Goal: Transaction & Acquisition: Obtain resource

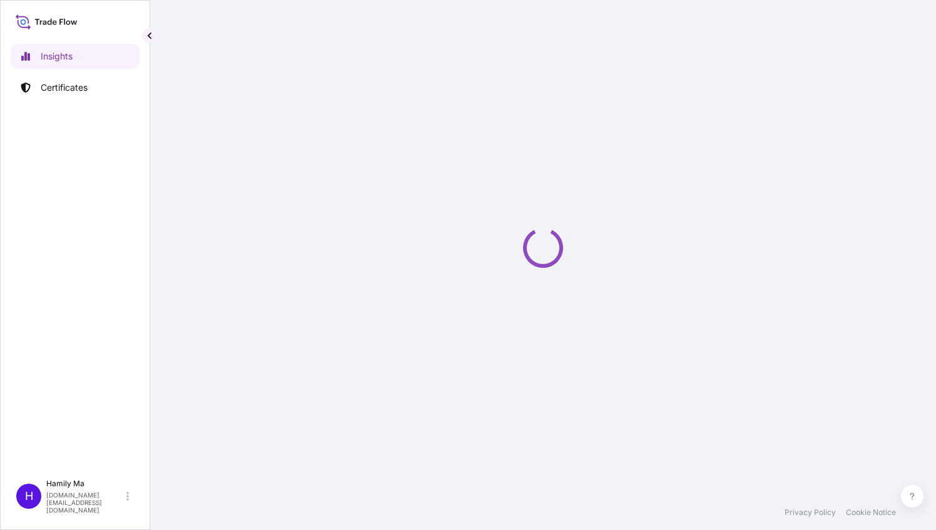
select select "2025"
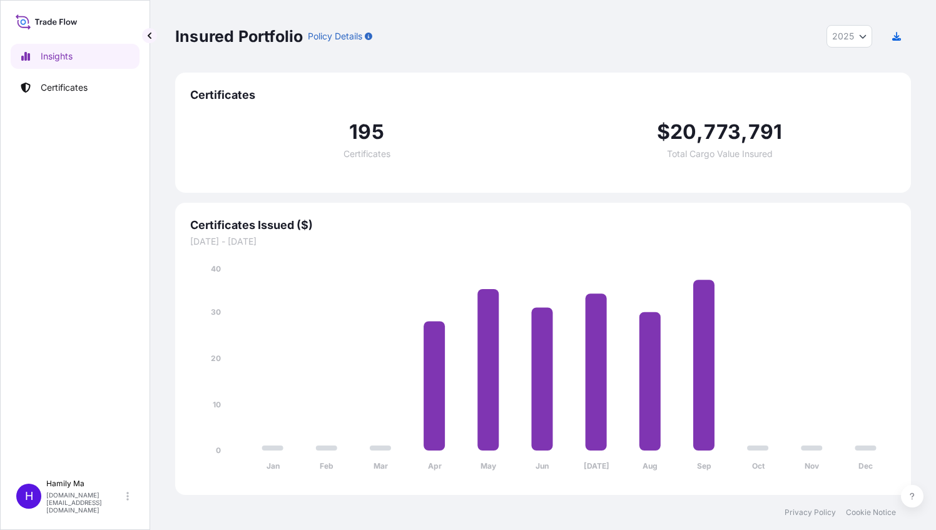
click at [74, 22] on icon at bounding box center [74, 23] width 6 height 4
click at [30, 23] on icon at bounding box center [47, 22] width 62 height 18
click at [69, 85] on p "Certificates" at bounding box center [64, 87] width 47 height 13
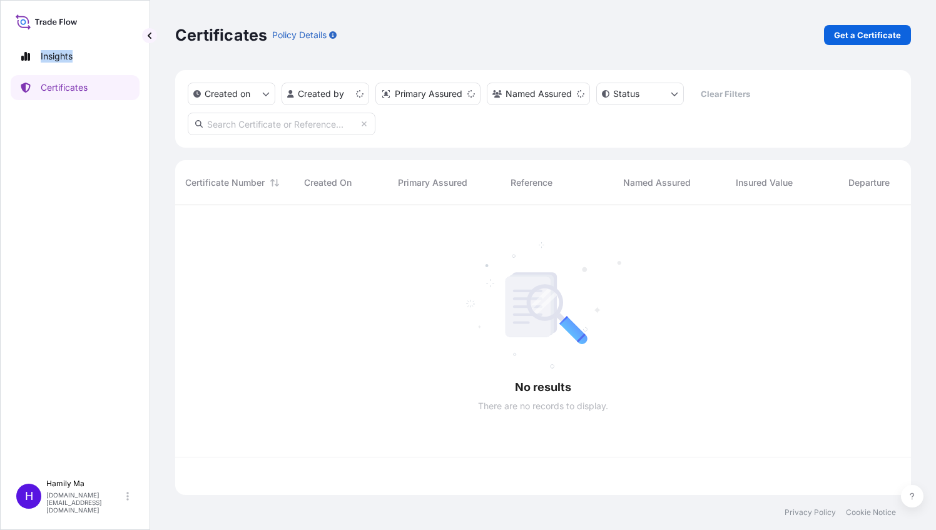
scroll to position [287, 726]
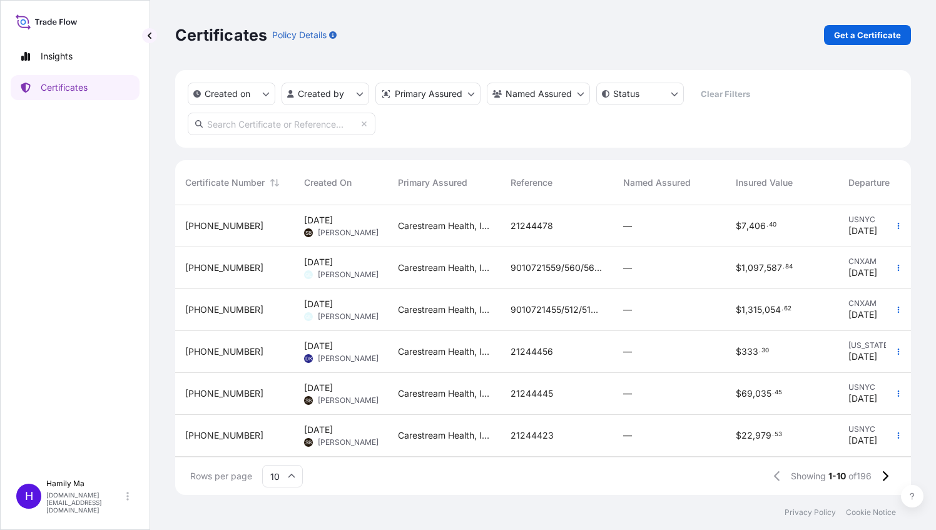
click at [208, 273] on span "[PHONE_NUMBER]" at bounding box center [224, 268] width 78 height 13
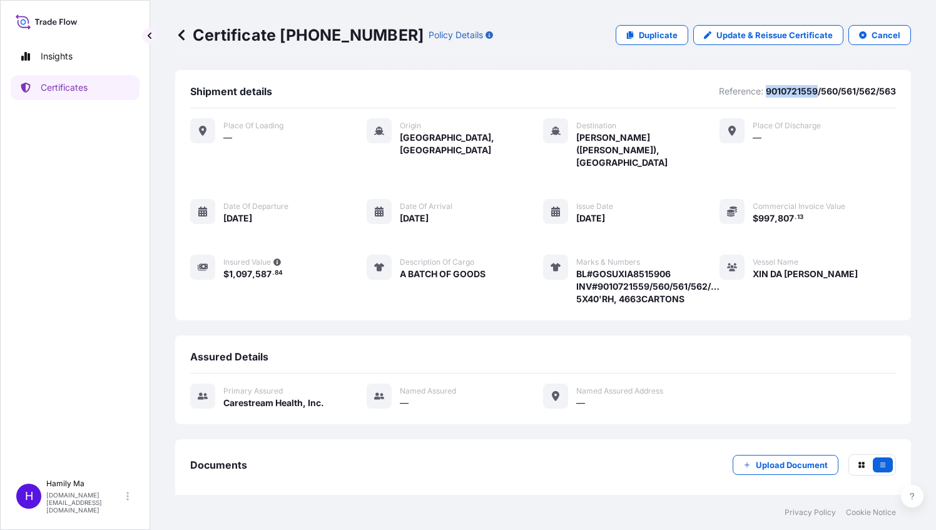
drag, startPoint x: 752, startPoint y: 89, endPoint x: 808, endPoint y: 90, distance: 56.3
click at [808, 90] on span "Reference: 9010721559/560/561/562/563" at bounding box center [807, 91] width 177 height 13
copy span "9010721559"
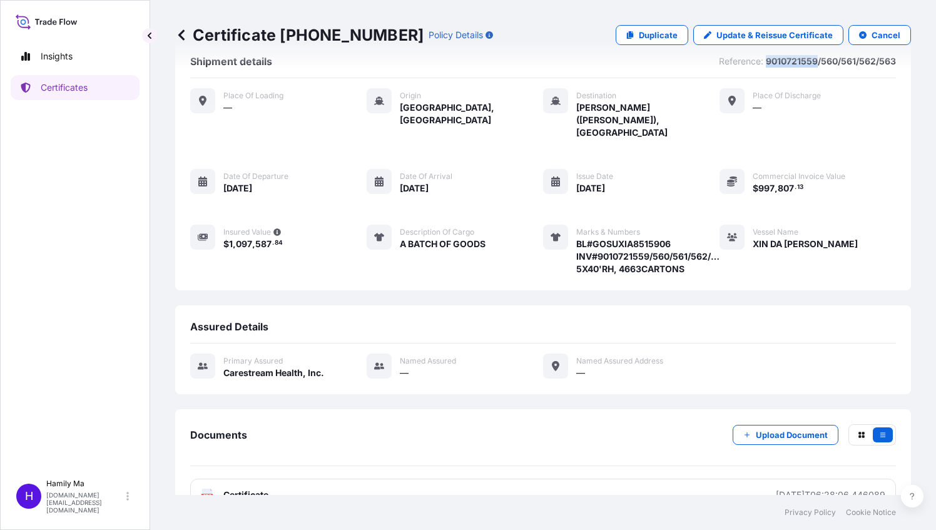
scroll to position [46, 0]
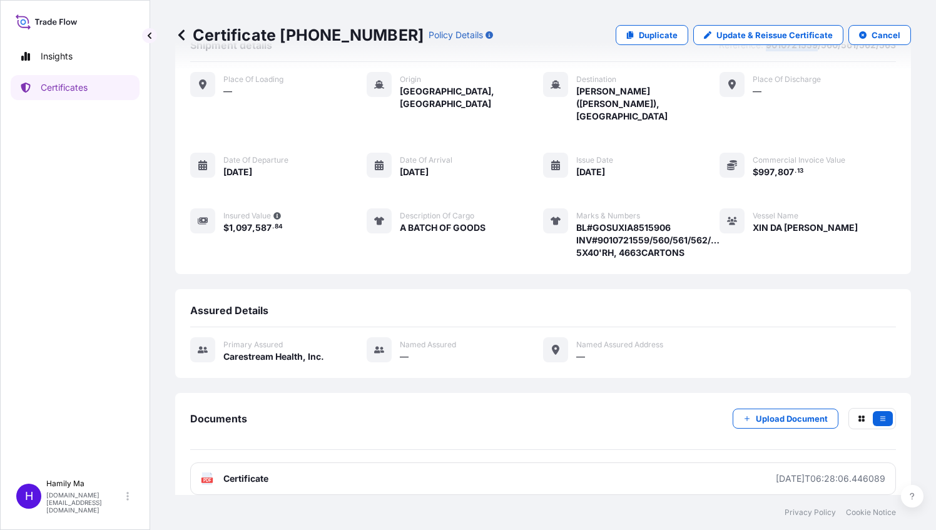
click at [230, 472] on span "Certificate" at bounding box center [245, 478] width 45 height 13
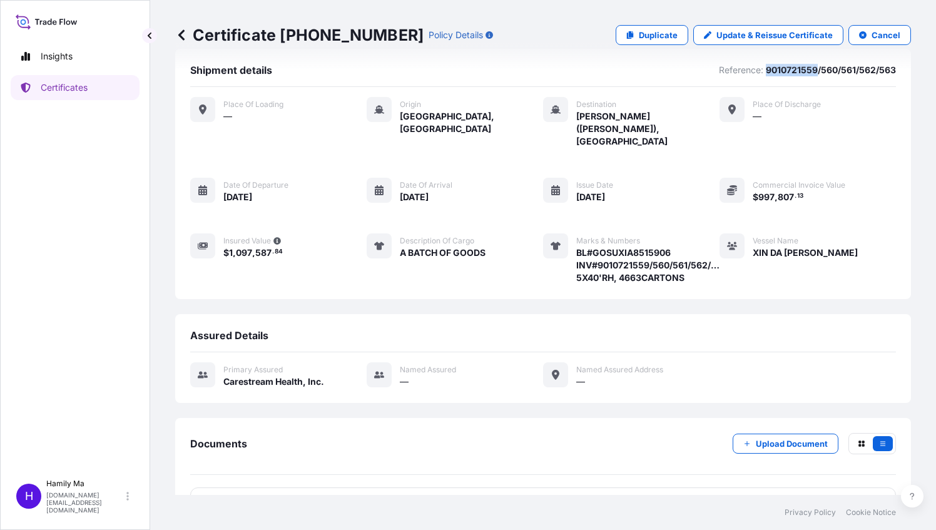
scroll to position [0, 0]
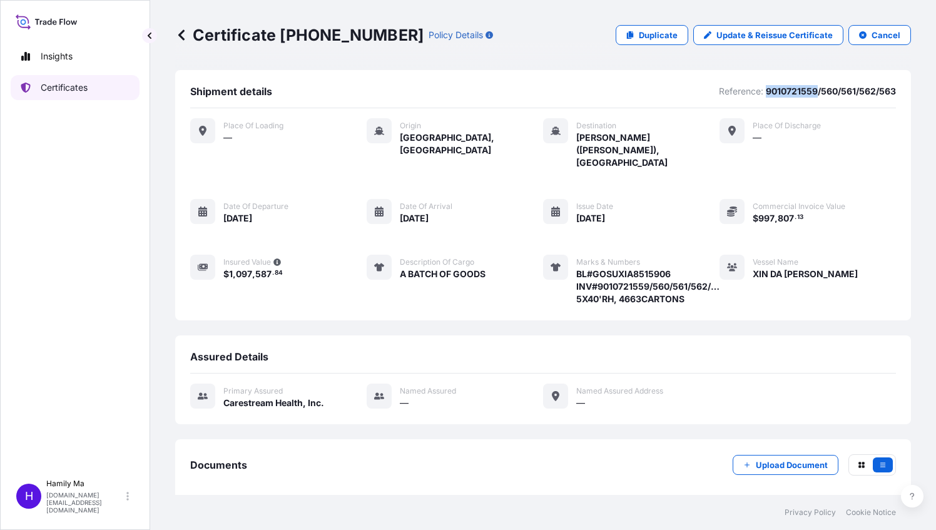
click at [78, 85] on p "Certificates" at bounding box center [64, 87] width 47 height 13
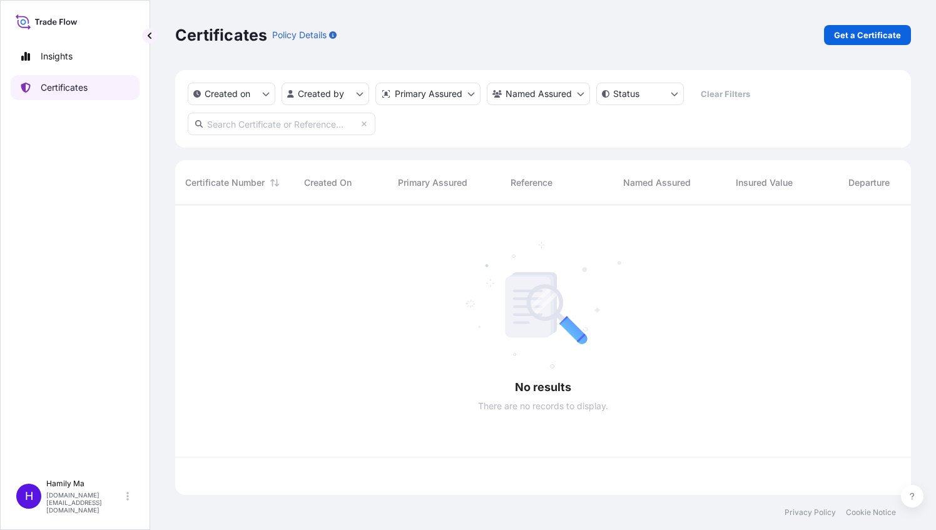
scroll to position [287, 726]
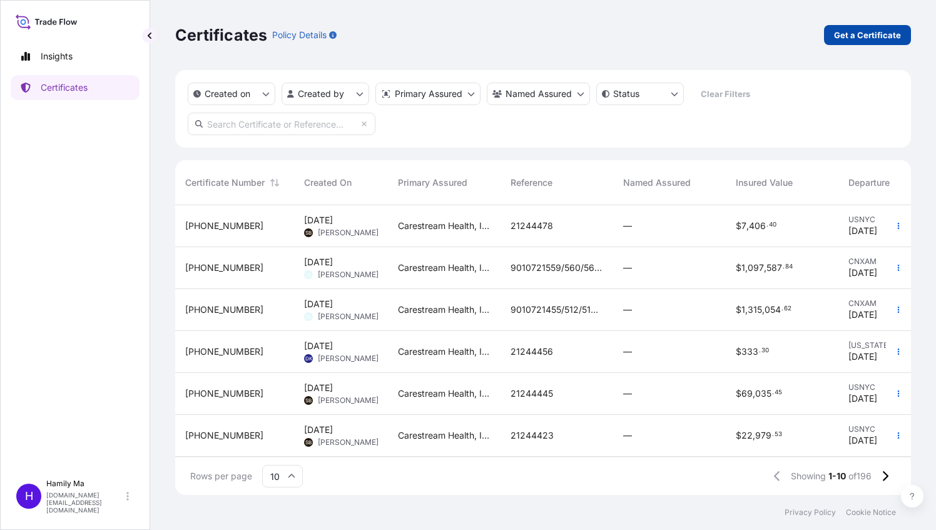
click at [858, 39] on p "Get a Certificate" at bounding box center [867, 35] width 67 height 13
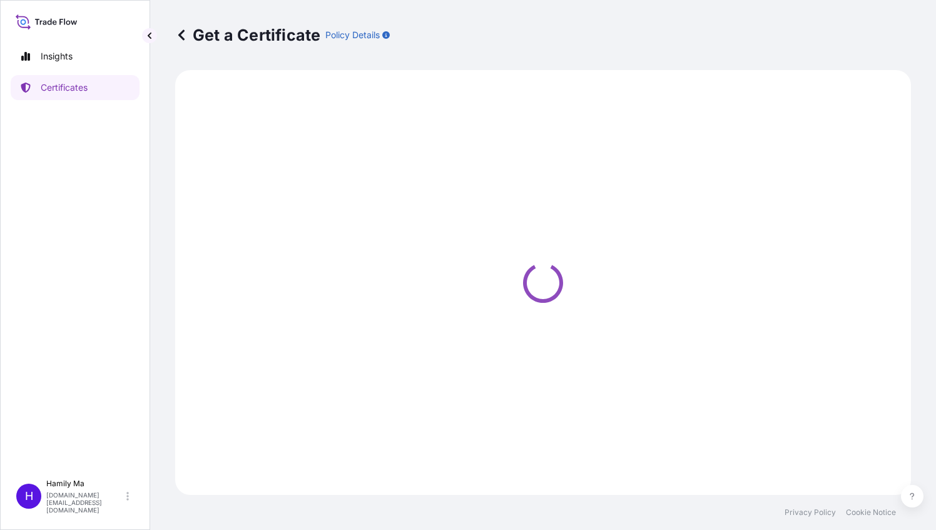
select select "Barge"
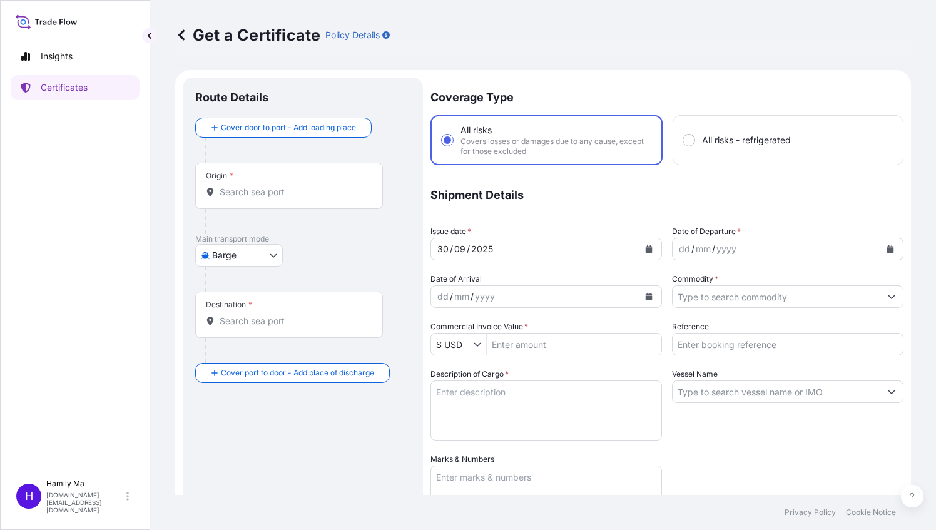
click at [689, 139] on input "All risks - refrigerated" at bounding box center [688, 140] width 11 height 11
radio input "true"
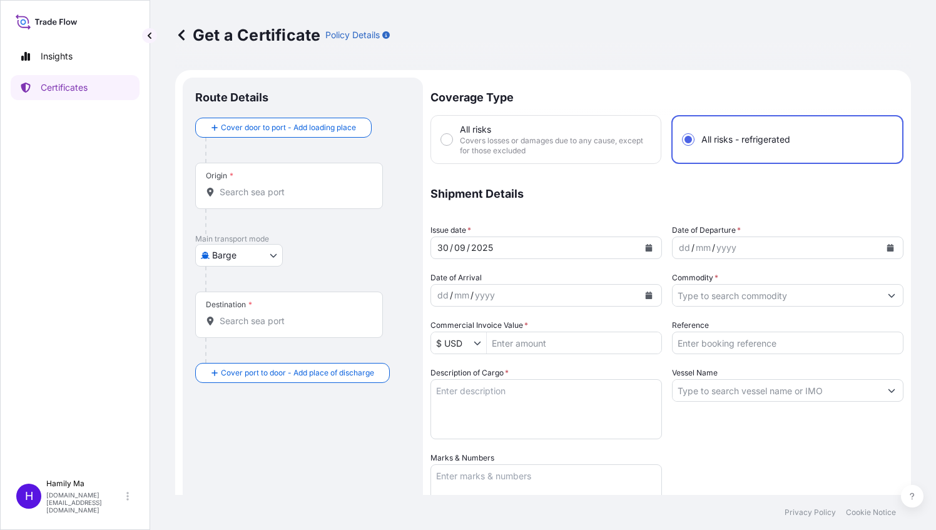
click at [496, 140] on span "Covers losses or damages due to any cause, except for those excluded" at bounding box center [555, 146] width 191 height 20
click at [452, 140] on input "All risks Covers losses or damages due to any cause, except for those excluded" at bounding box center [446, 139] width 11 height 11
radio input "true"
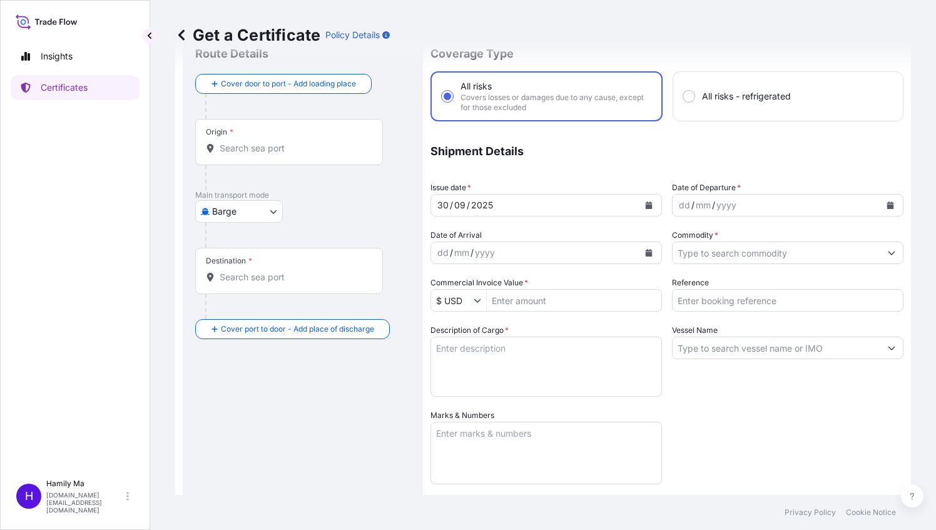
scroll to position [63, 0]
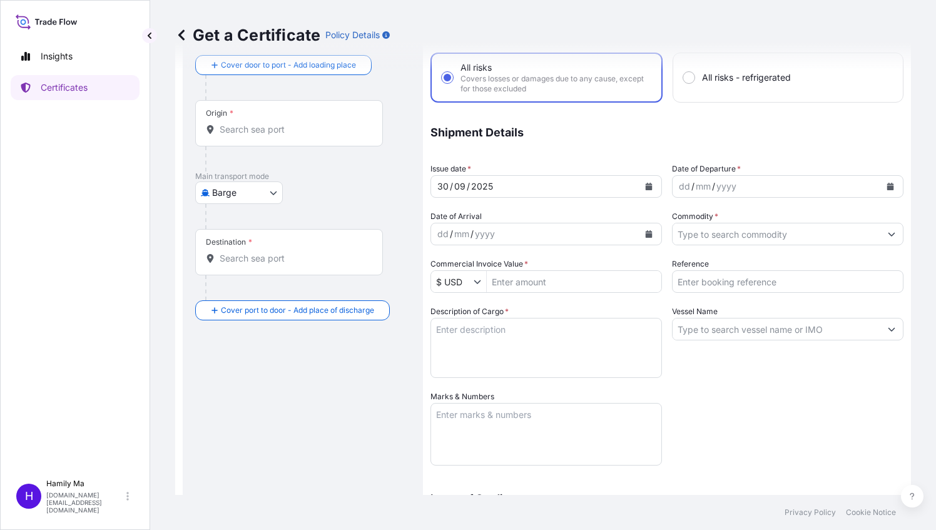
click at [503, 186] on div "[DATE]" at bounding box center [535, 186] width 208 height 23
click at [492, 186] on div "2025" at bounding box center [482, 186] width 24 height 15
click at [641, 182] on button "Calendar" at bounding box center [649, 186] width 20 height 20
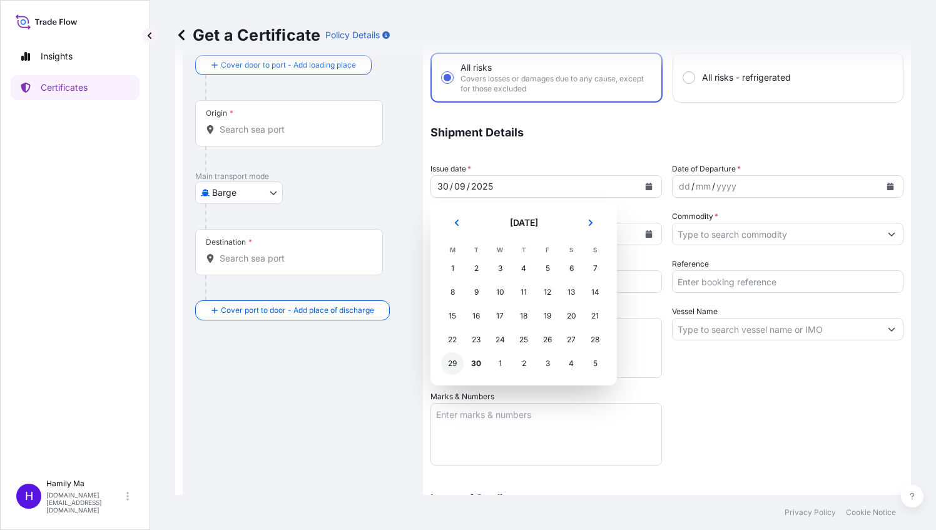
click at [454, 367] on div "29" at bounding box center [452, 363] width 23 height 23
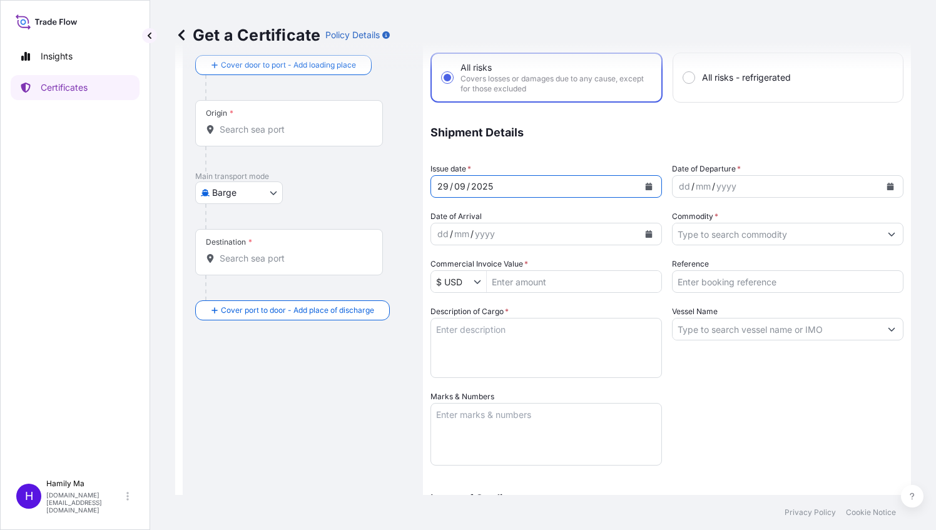
click at [651, 185] on button "Calendar" at bounding box center [649, 186] width 20 height 20
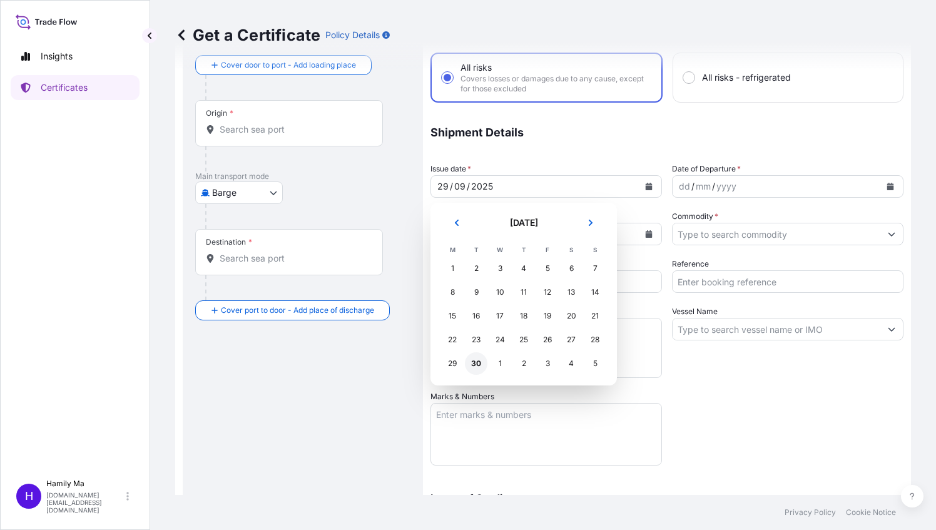
click at [475, 365] on div "30" at bounding box center [476, 363] width 23 height 23
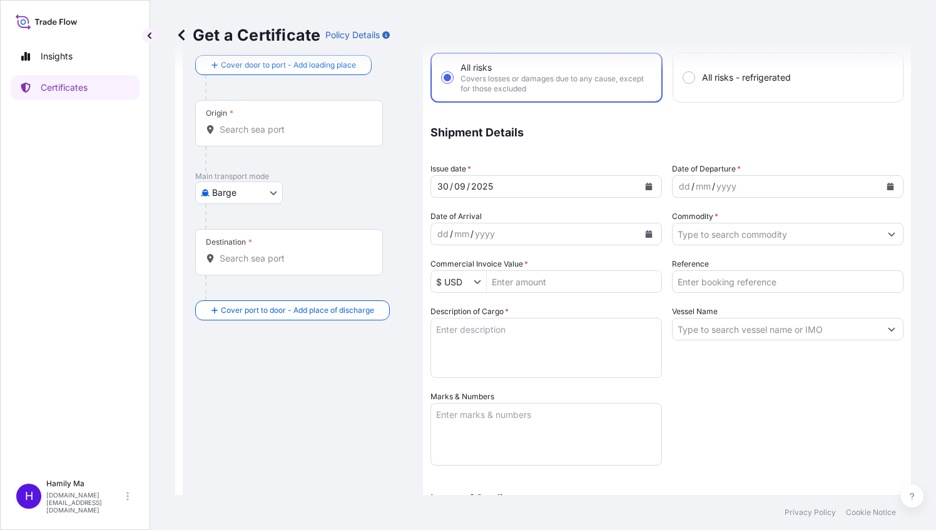
click at [593, 139] on p "Shipment Details" at bounding box center [666, 132] width 473 height 35
click at [705, 236] on input "Commodity *" at bounding box center [777, 234] width 208 height 23
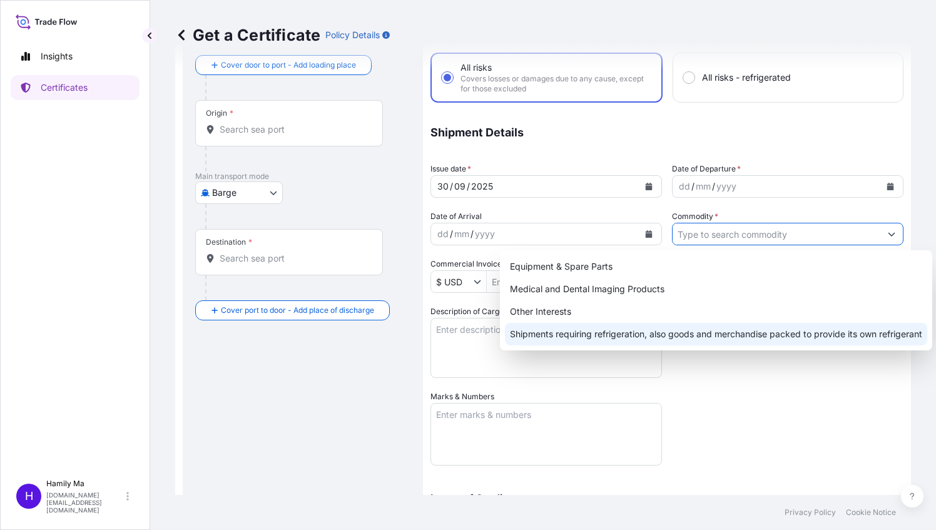
click at [753, 402] on div "Coverage Type All risks Covers losses or damages due to any cause, except for t…" at bounding box center [666, 339] width 473 height 649
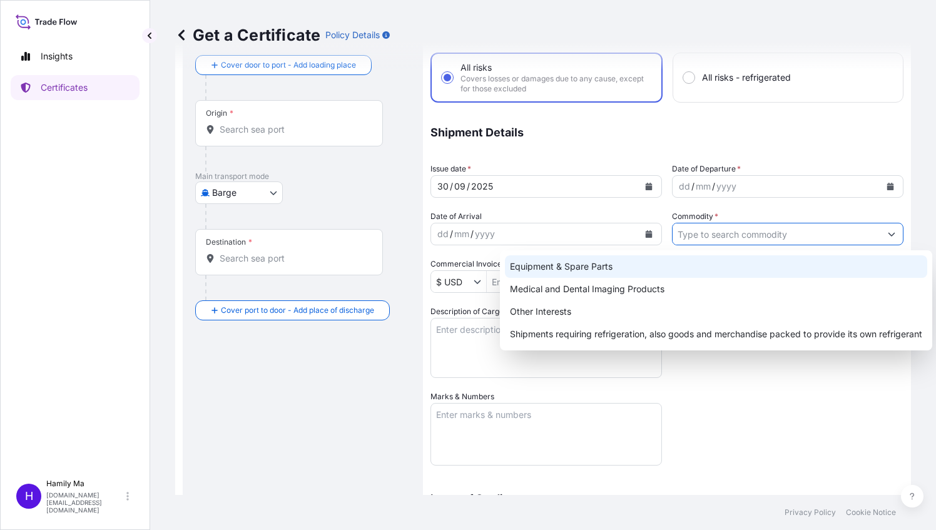
click at [696, 235] on input "Commodity *" at bounding box center [777, 234] width 208 height 23
click at [626, 268] on div "Equipment & Spare Parts" at bounding box center [716, 266] width 422 height 23
type input "Equipment & Spare Parts"
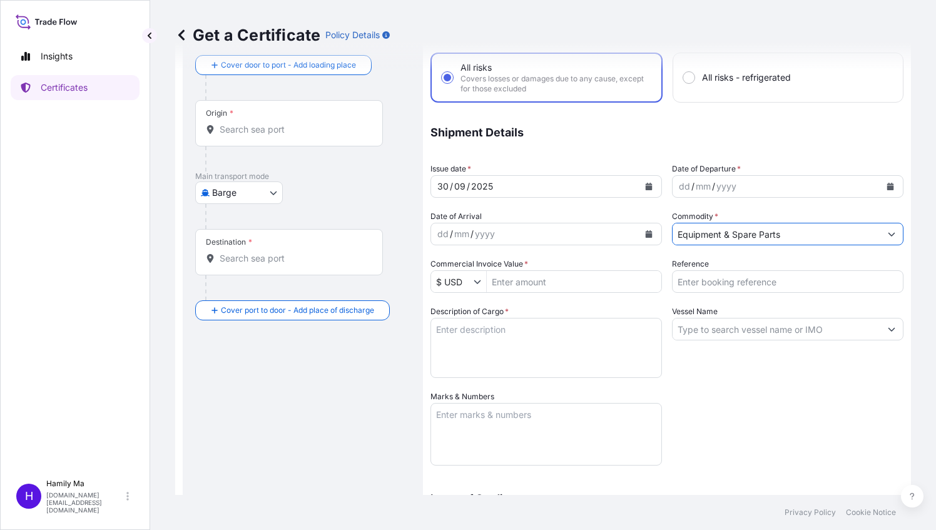
click at [510, 283] on input "Commercial Invoice Value *" at bounding box center [574, 281] width 175 height 23
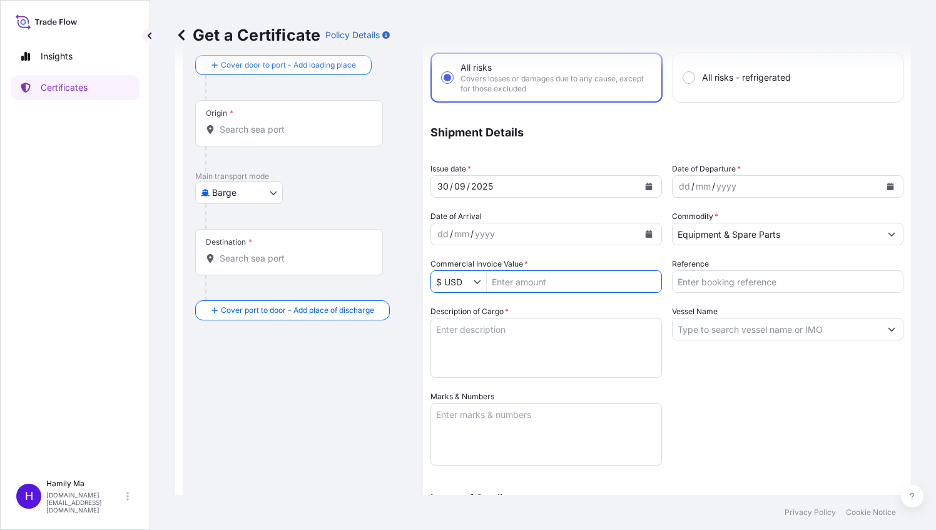
click at [507, 284] on input "Commercial Invoice Value *" at bounding box center [574, 281] width 175 height 23
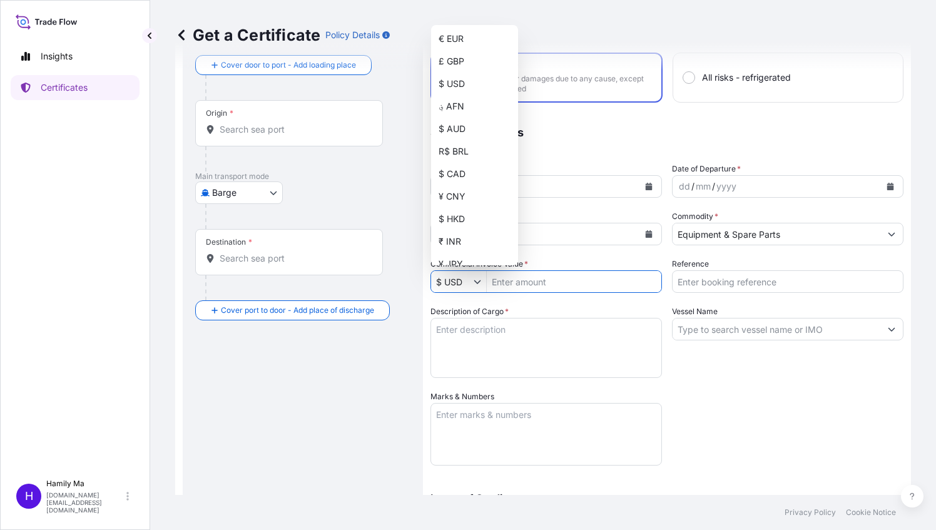
click at [476, 281] on icon "Show suggestions" at bounding box center [478, 282] width 8 height 8
click at [517, 284] on input "Commercial Invoice Value *" at bounding box center [574, 281] width 175 height 23
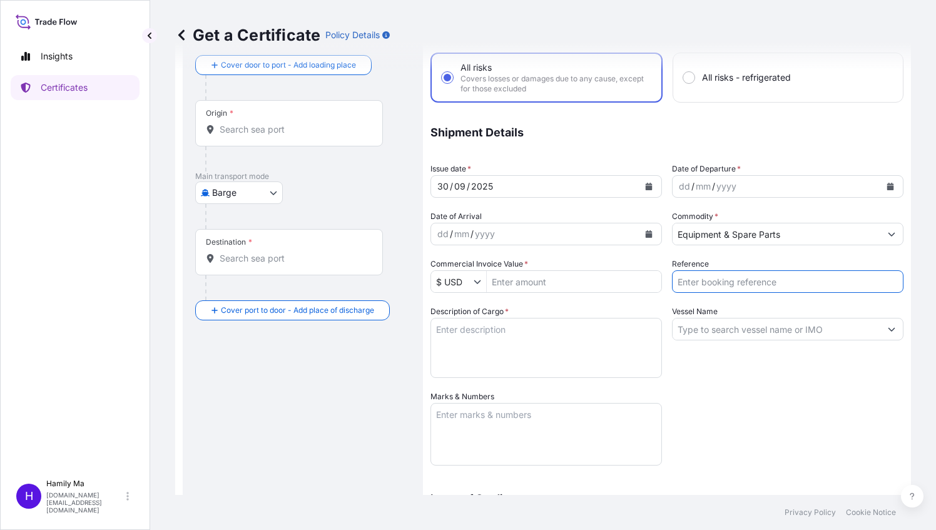
click at [681, 283] on input "Reference" at bounding box center [788, 281] width 232 height 23
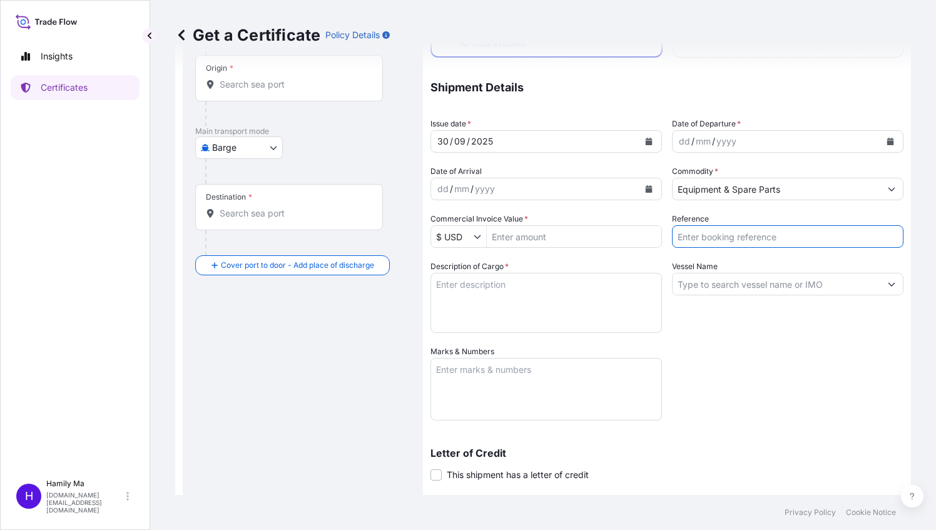
scroll to position [125, 0]
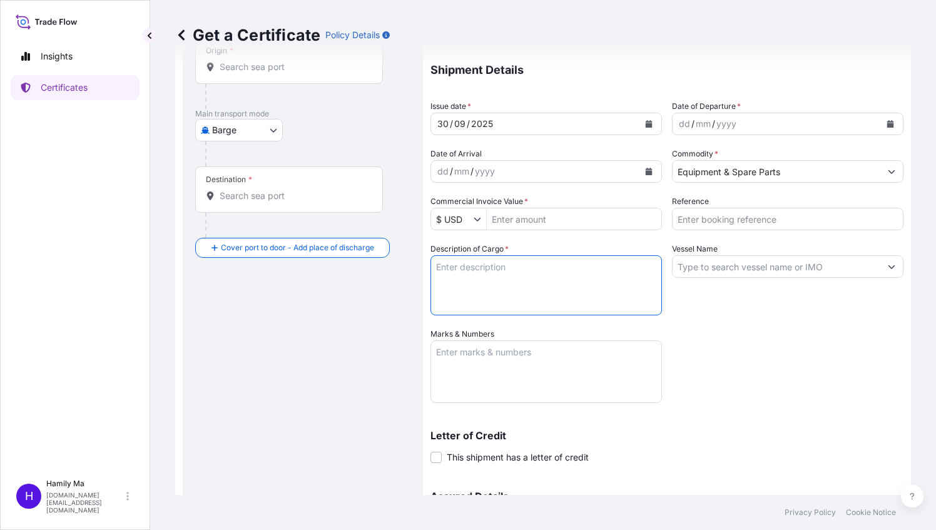
click at [469, 267] on textarea "Description of Cargo *" at bounding box center [546, 285] width 232 height 60
drag, startPoint x: 442, startPoint y: 271, endPoint x: 519, endPoint y: 269, distance: 77.6
click at [519, 269] on textarea "Description of Cargo *" at bounding box center [546, 285] width 232 height 60
drag, startPoint x: 634, startPoint y: 268, endPoint x: 678, endPoint y: 260, distance: 43.8
click at [678, 260] on div "Coverage Type All risks Covers losses or damages due to any cause, except for t…" at bounding box center [666, 276] width 473 height 649
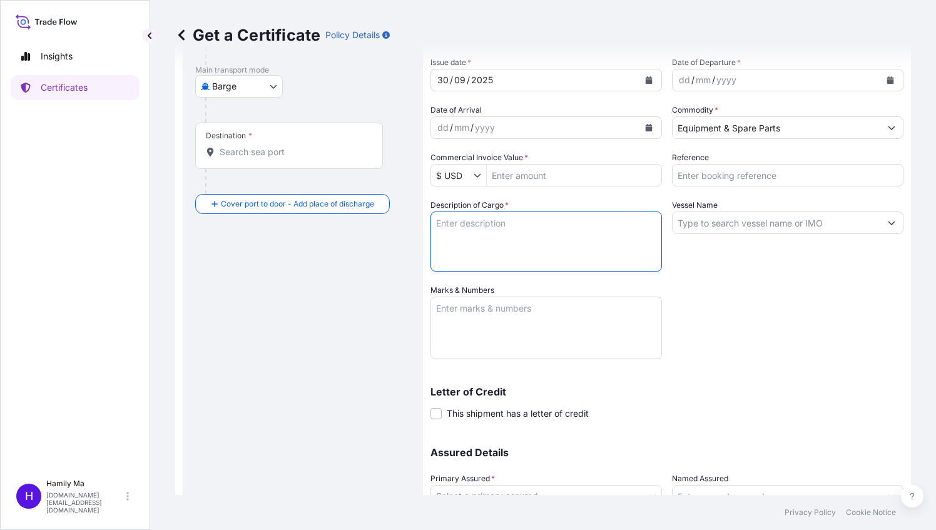
scroll to position [188, 0]
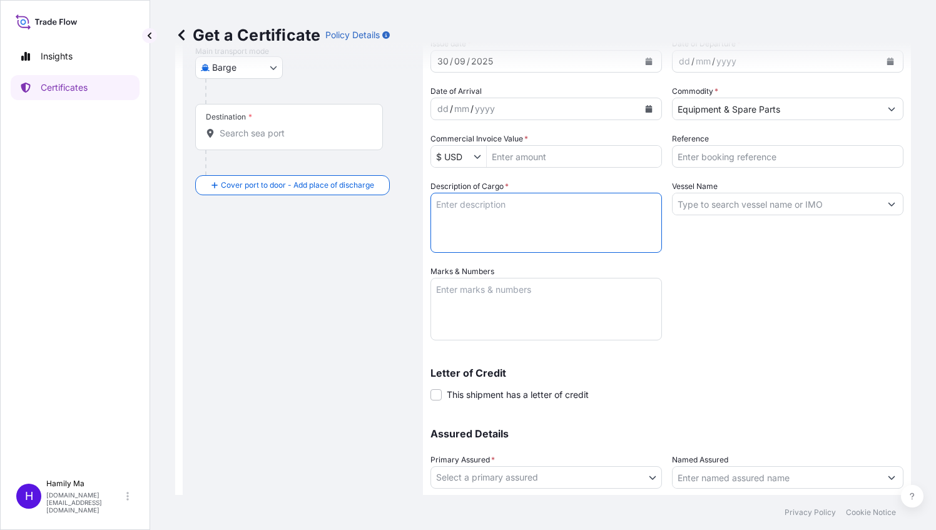
click at [684, 205] on input "Vessel Name" at bounding box center [777, 204] width 208 height 23
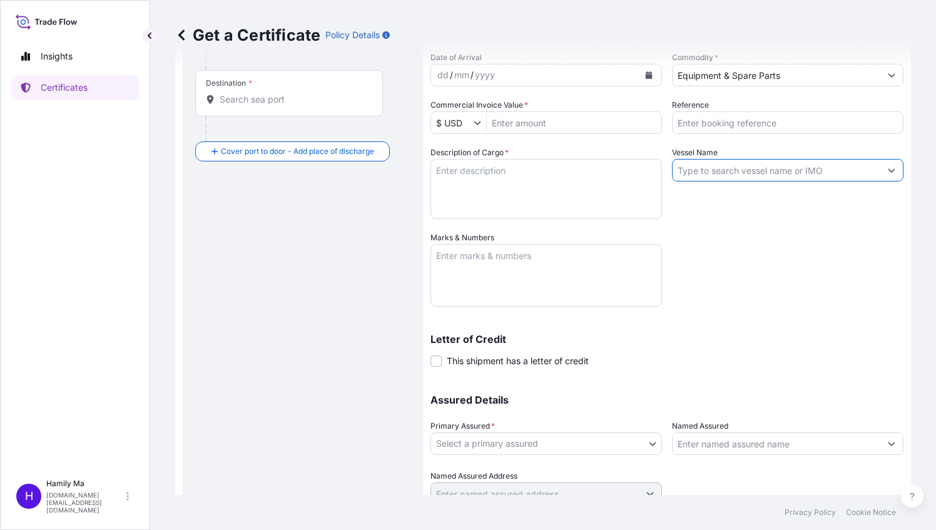
scroll to position [250, 0]
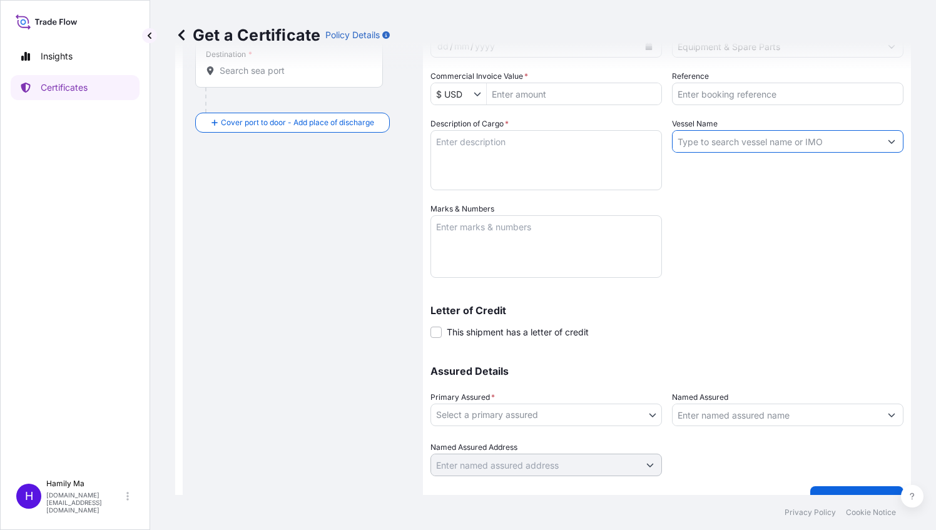
click at [471, 238] on textarea "Marks & Numbers" at bounding box center [546, 246] width 232 height 63
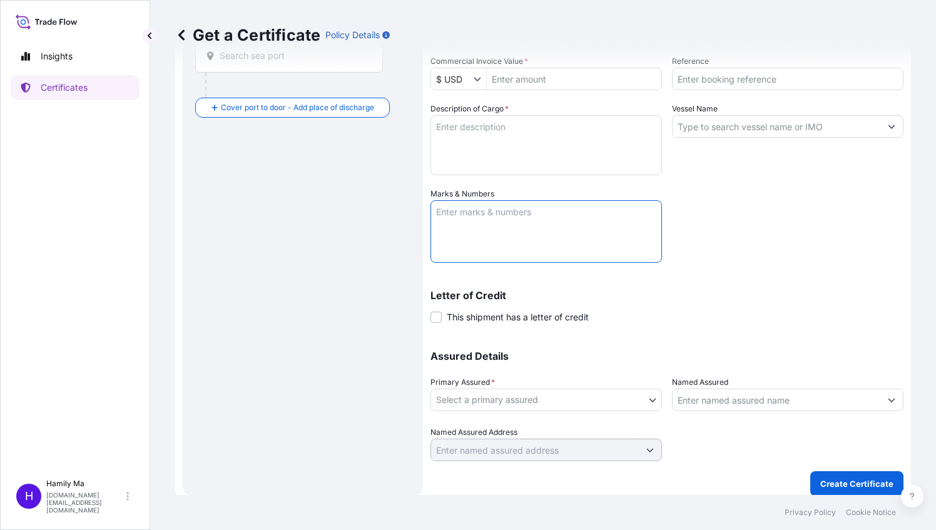
scroll to position [273, 0]
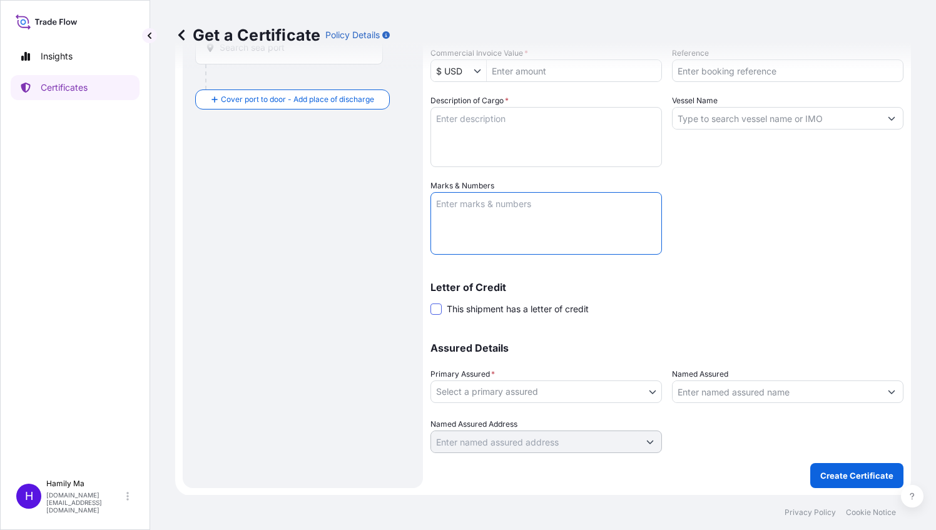
click at [435, 312] on span at bounding box center [435, 308] width 11 height 11
click at [430, 302] on input "This shipment has a letter of credit" at bounding box center [430, 302] width 0 height 0
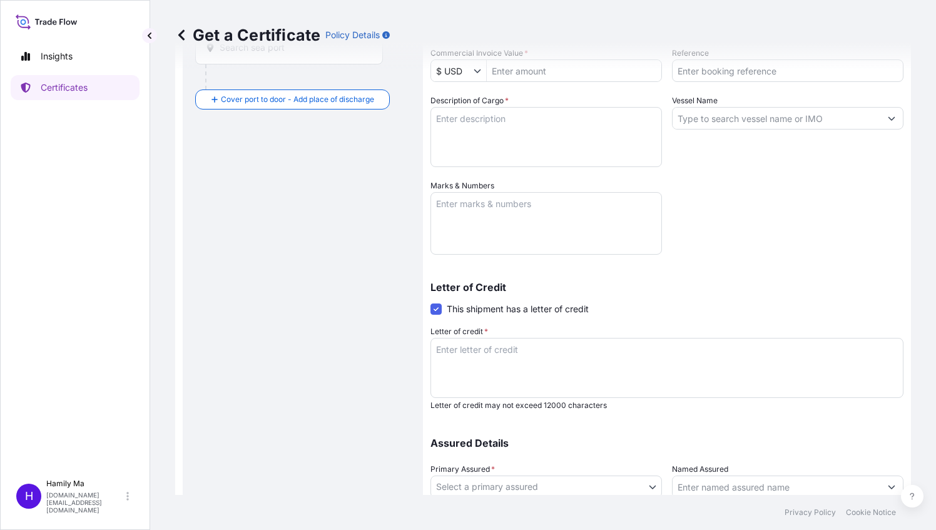
scroll to position [336, 0]
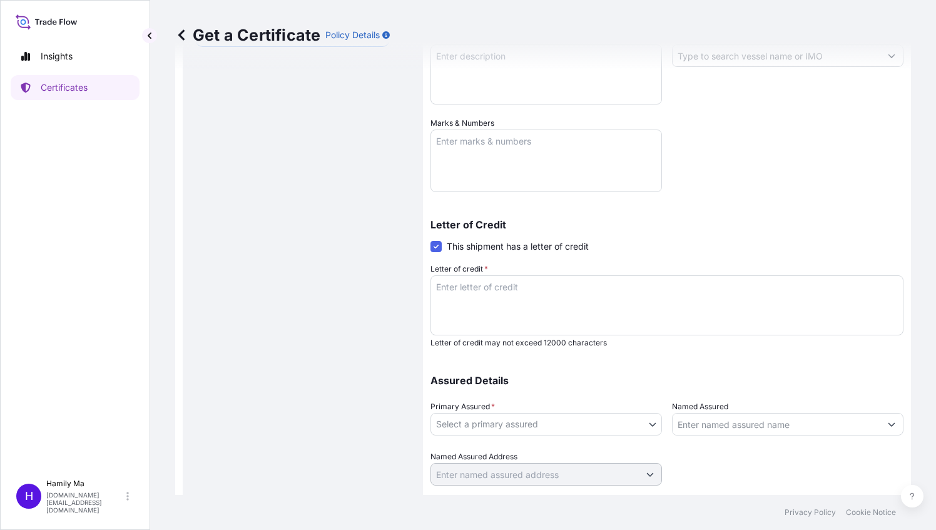
click at [476, 290] on textarea "Letter of credit *" at bounding box center [666, 305] width 473 height 60
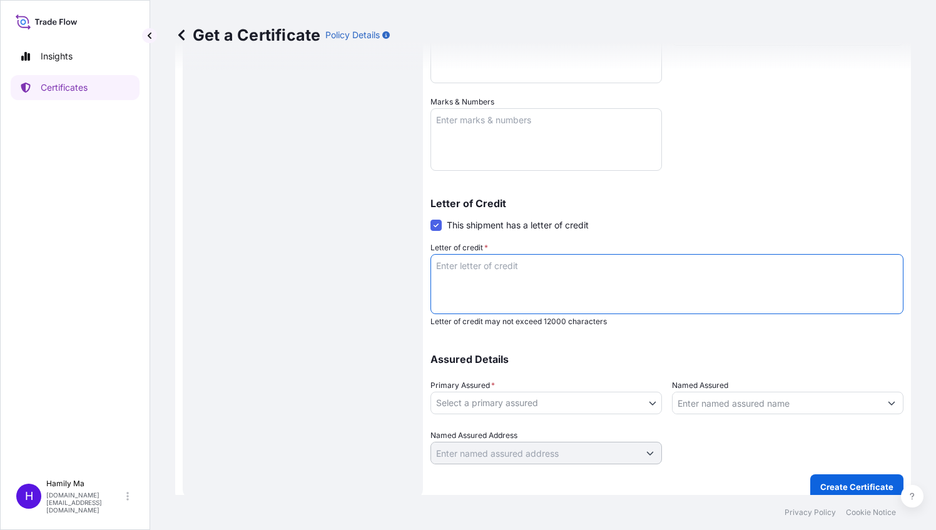
scroll to position [369, 0]
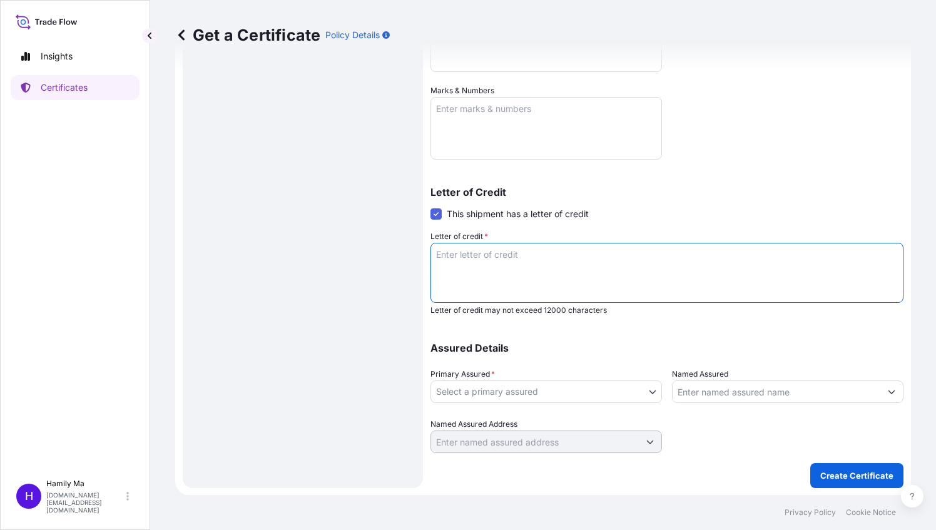
click at [437, 216] on div "Letter of Credit This shipment has a letter of credit Letter of credit * Letter…" at bounding box center [666, 251] width 473 height 128
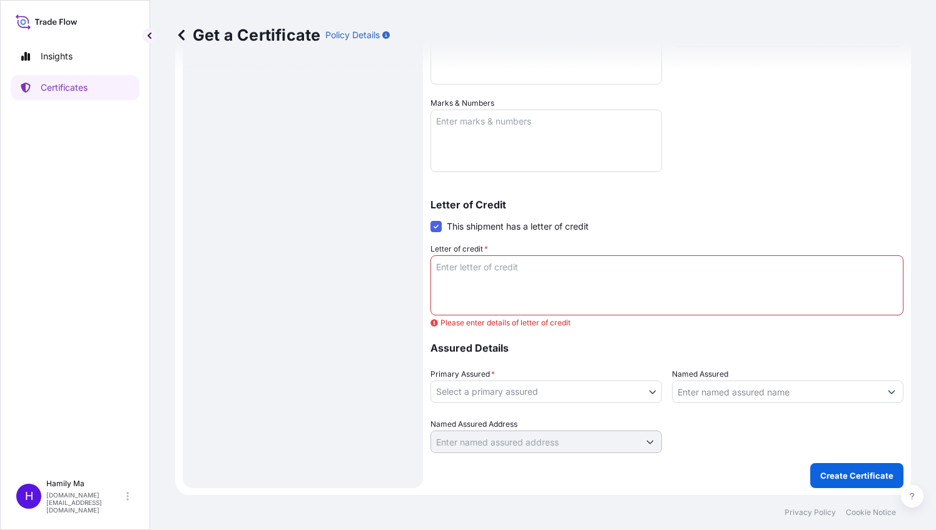
click at [434, 226] on span at bounding box center [435, 226] width 11 height 11
click at [430, 220] on input "This shipment has a letter of credit" at bounding box center [430, 220] width 0 height 0
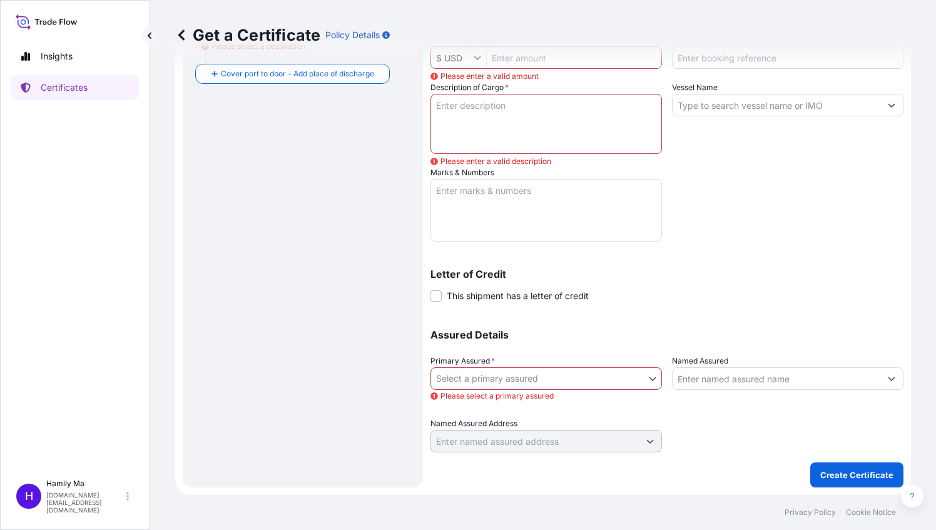
scroll to position [298, 0]
click at [623, 302] on div "Coverage Type All risks Covers losses or damages due to any cause, except for t…" at bounding box center [666, 116] width 473 height 674
click at [482, 381] on body "Insights Certificates H Hamily Ma [DOMAIN_NAME][EMAIL_ADDRESS][DOMAIN_NAME] Get…" at bounding box center [468, 265] width 936 height 530
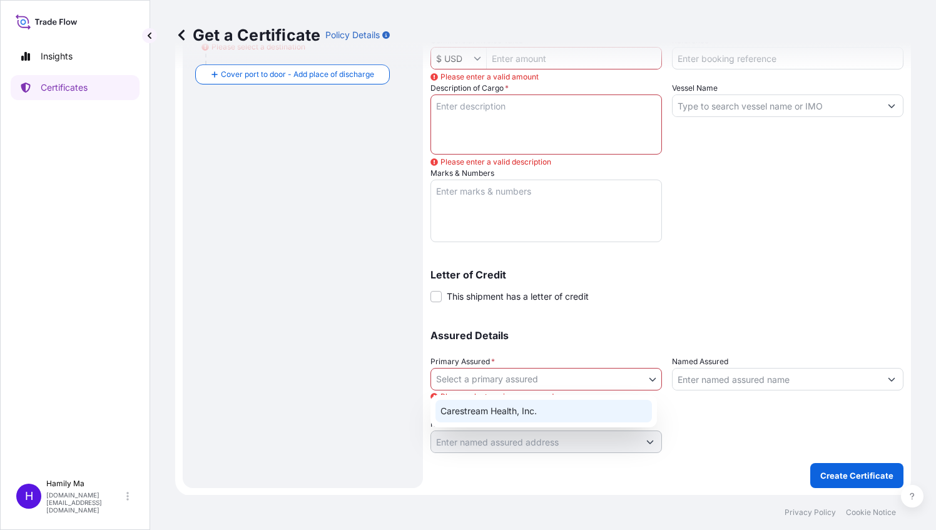
click at [484, 415] on div "Carestream Health, Inc." at bounding box center [543, 411] width 216 height 23
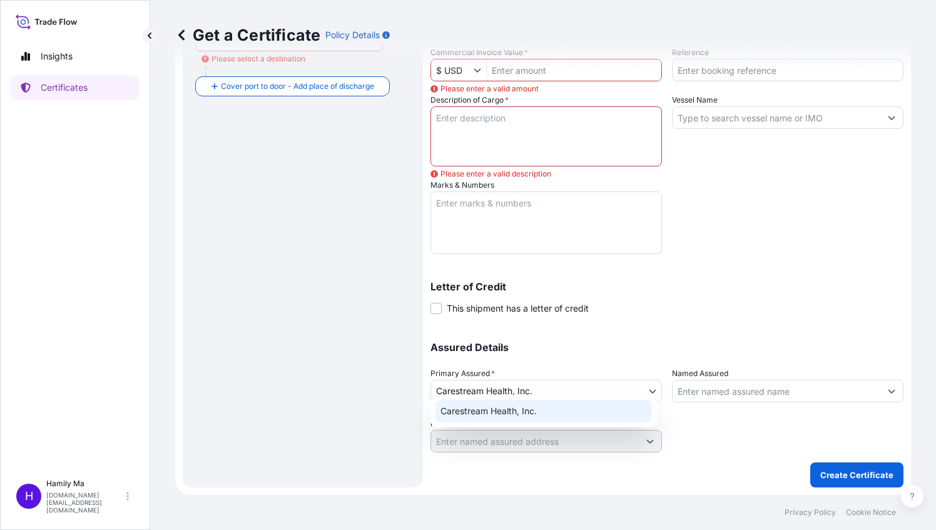
scroll to position [286, 0]
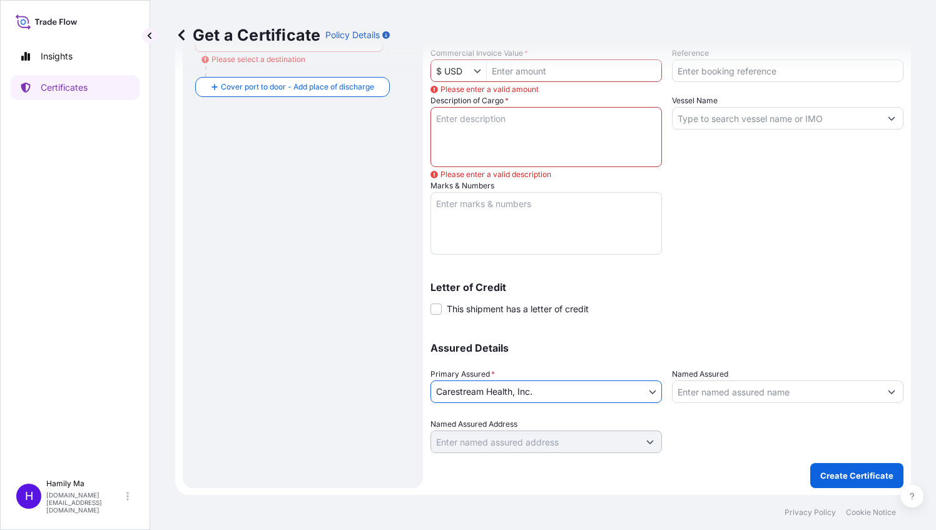
click at [586, 389] on body "Insights Certificates H Hamily Ma [DOMAIN_NAME][EMAIL_ADDRESS][DOMAIN_NAME] Get…" at bounding box center [468, 265] width 936 height 530
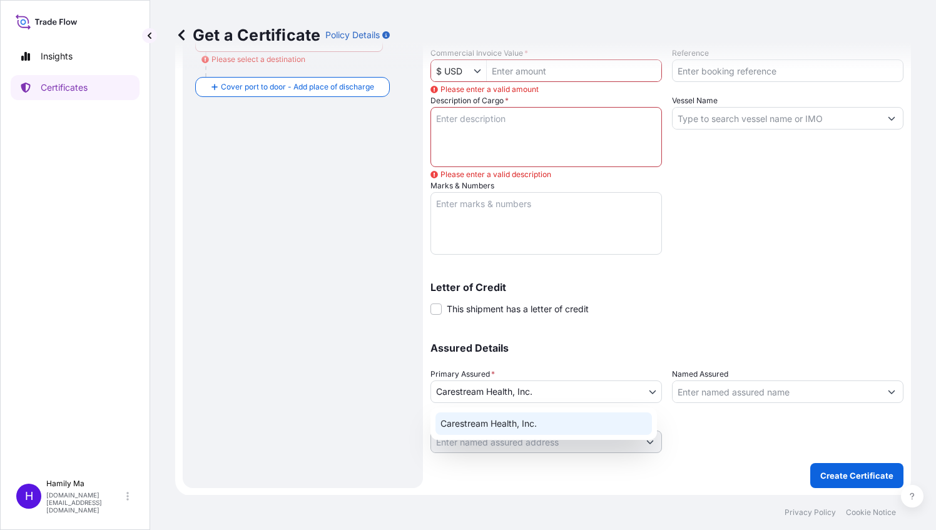
click at [556, 430] on div "Carestream Health, Inc." at bounding box center [543, 423] width 216 height 23
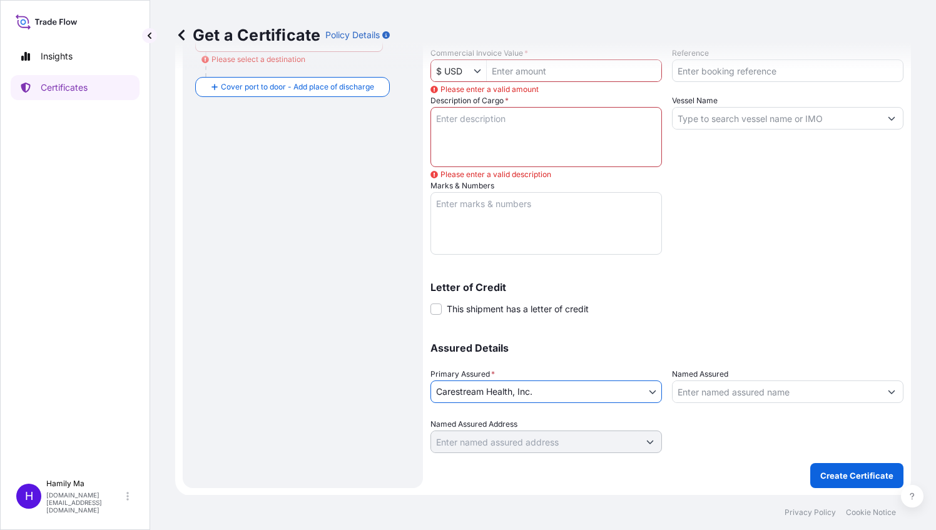
click at [701, 298] on div "Letter of Credit This shipment has a letter of credit Letter of credit * Letter…" at bounding box center [666, 298] width 473 height 33
click at [706, 388] on input "Named Assured" at bounding box center [777, 391] width 208 height 23
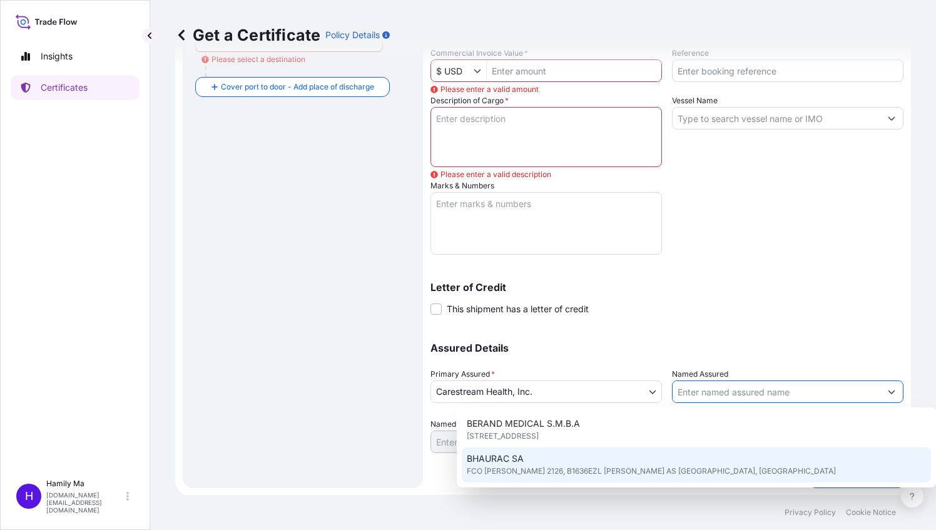
scroll to position [205, 0]
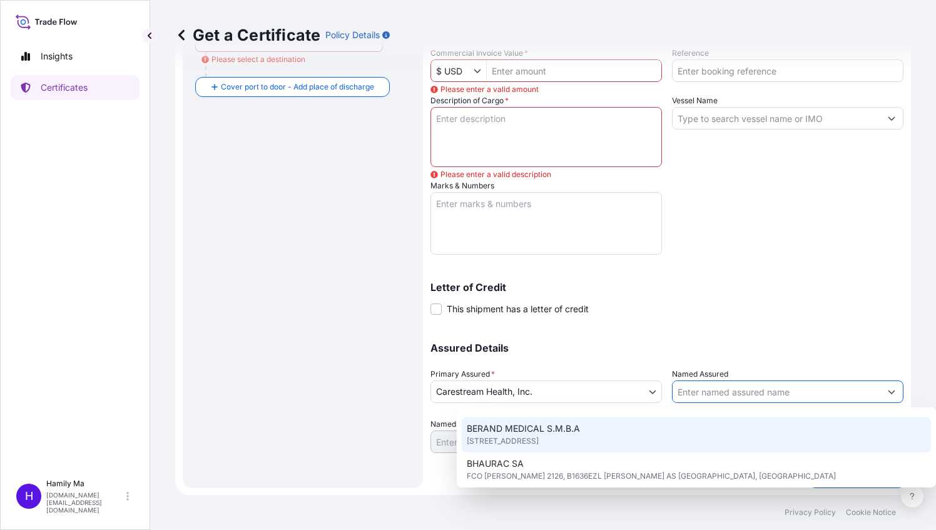
click at [695, 394] on input "Named Assured" at bounding box center [777, 391] width 208 height 23
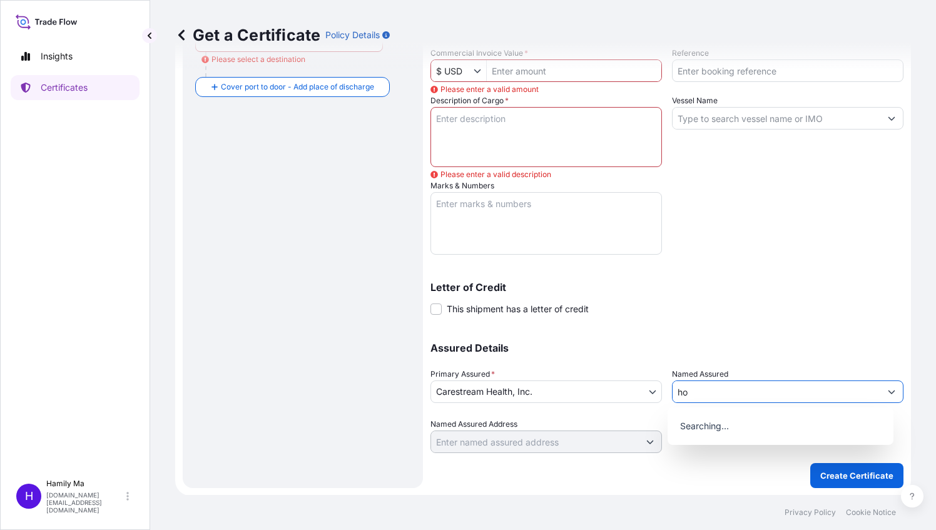
scroll to position [0, 0]
type input "h"
type input "hong"
click at [728, 385] on input "hong" at bounding box center [777, 391] width 208 height 23
drag, startPoint x: 731, startPoint y: 394, endPoint x: 644, endPoint y: 394, distance: 87.0
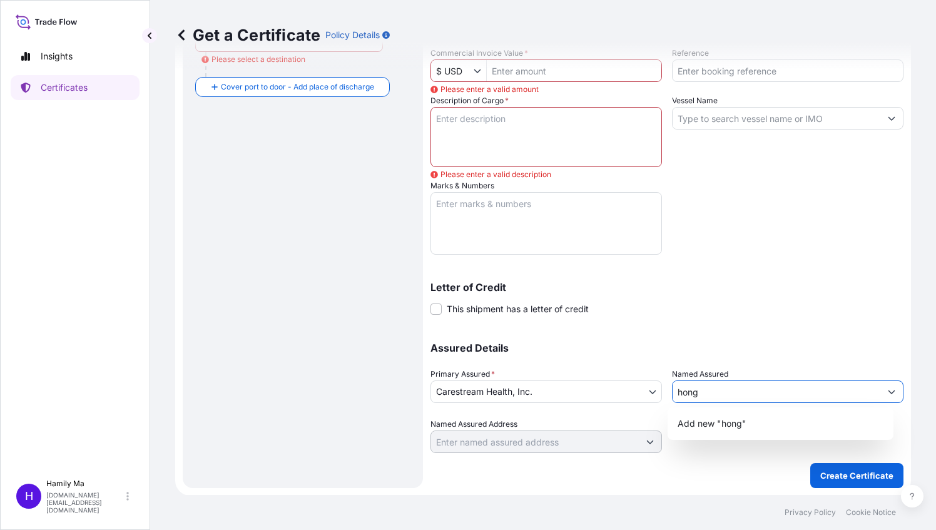
click at [644, 394] on div "Assured Details Primary Assured * Carestream Health, Inc. Carestream Health, In…" at bounding box center [666, 390] width 473 height 125
click at [777, 308] on div "Letter of Credit This shipment has a letter of credit Letter of credit * Letter…" at bounding box center [666, 298] width 473 height 33
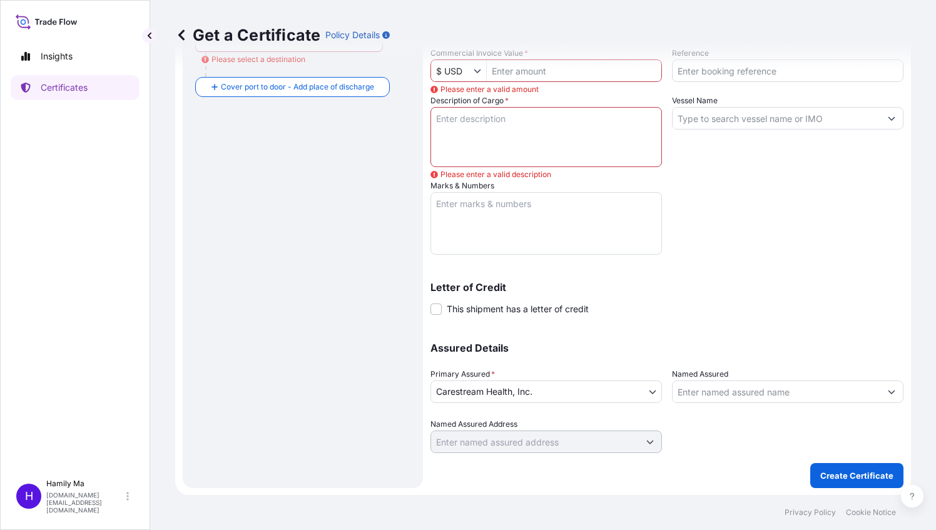
drag, startPoint x: 842, startPoint y: 392, endPoint x: 842, endPoint y: 380, distance: 11.3
click at [842, 382] on input "Named Assured" at bounding box center [777, 391] width 208 height 23
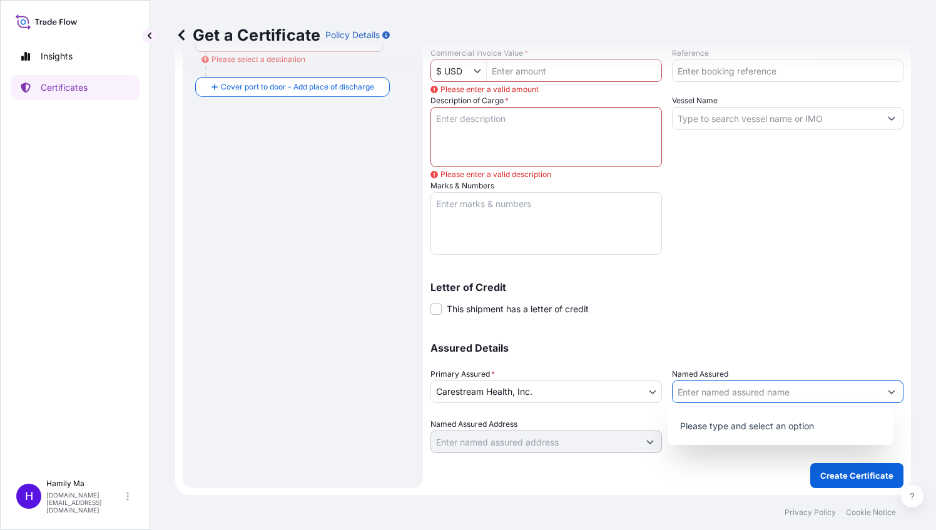
click at [888, 394] on icon "Show suggestions" at bounding box center [892, 392] width 8 height 8
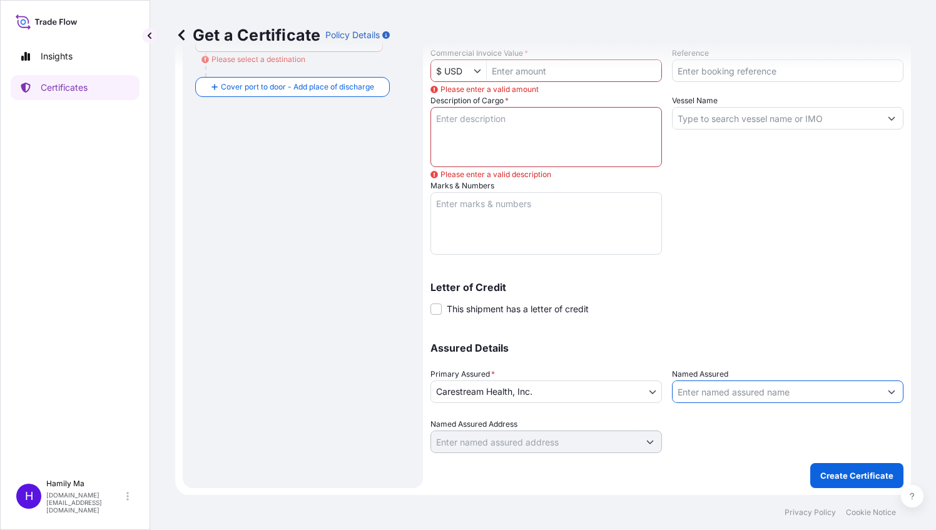
click at [732, 396] on input "Named Assured" at bounding box center [777, 391] width 208 height 23
click at [707, 397] on input "Named Assured" at bounding box center [777, 391] width 208 height 23
type input "hk"
drag, startPoint x: 698, startPoint y: 393, endPoint x: 648, endPoint y: 392, distance: 49.4
click at [648, 392] on div "Assured Details Primary Assured * Carestream Health, Inc. Carestream Health, In…" at bounding box center [666, 390] width 473 height 125
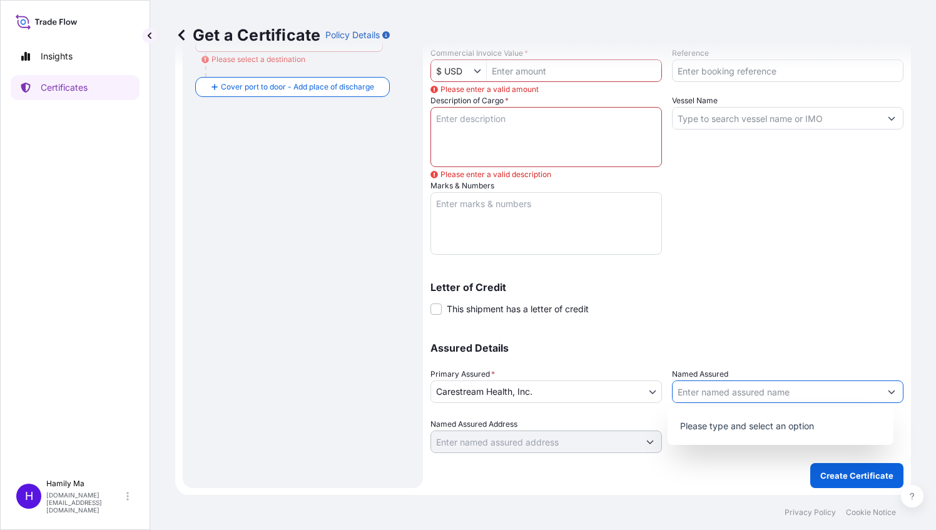
click at [888, 394] on icon "Show suggestions" at bounding box center [892, 392] width 8 height 8
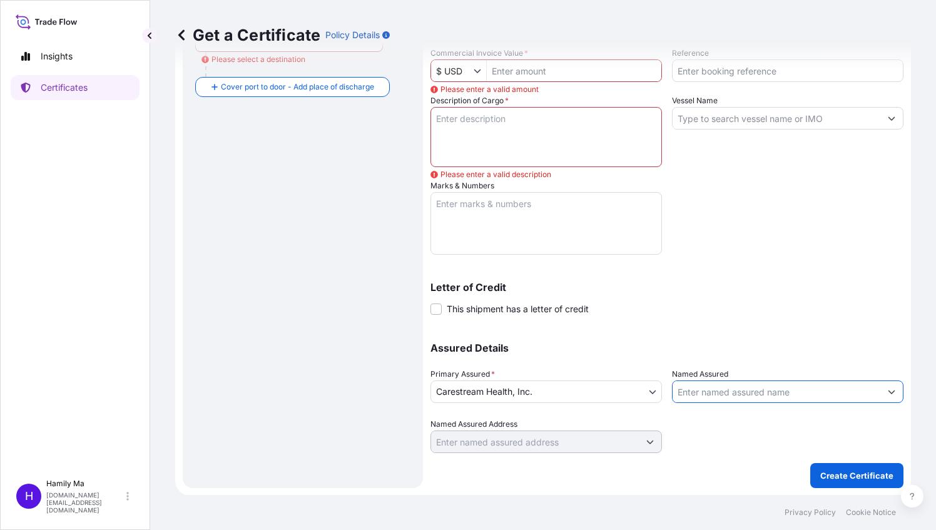
click at [788, 392] on input "Named Assured" at bounding box center [777, 391] width 208 height 23
drag, startPoint x: 668, startPoint y: 309, endPoint x: 643, endPoint y: 389, distance: 83.5
click at [669, 309] on div "Letter of Credit This shipment has a letter of credit Letter of credit * Letter…" at bounding box center [666, 298] width 473 height 33
click at [643, 389] on body "1 option available. 0 options available. Insights Certificates H Hamily Ma [DOM…" at bounding box center [468, 265] width 936 height 530
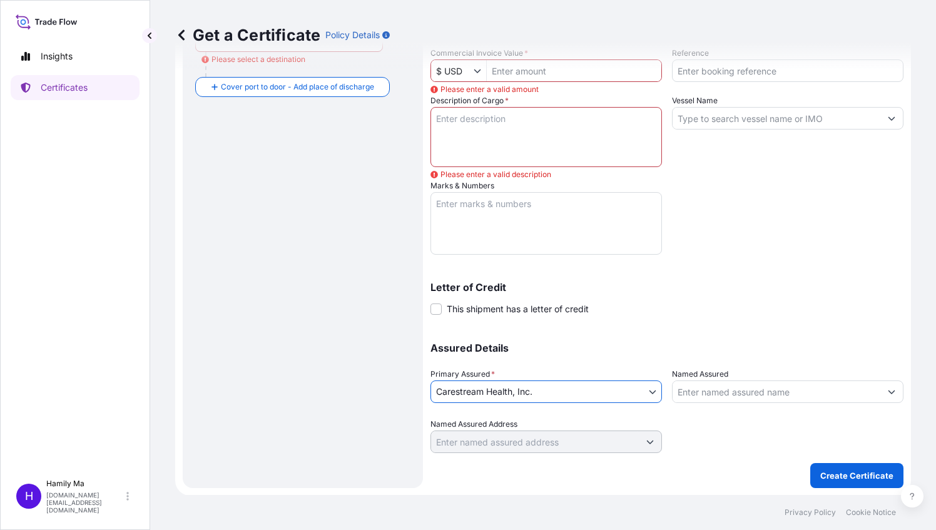
click at [710, 390] on input "Named Assured" at bounding box center [777, 391] width 208 height 23
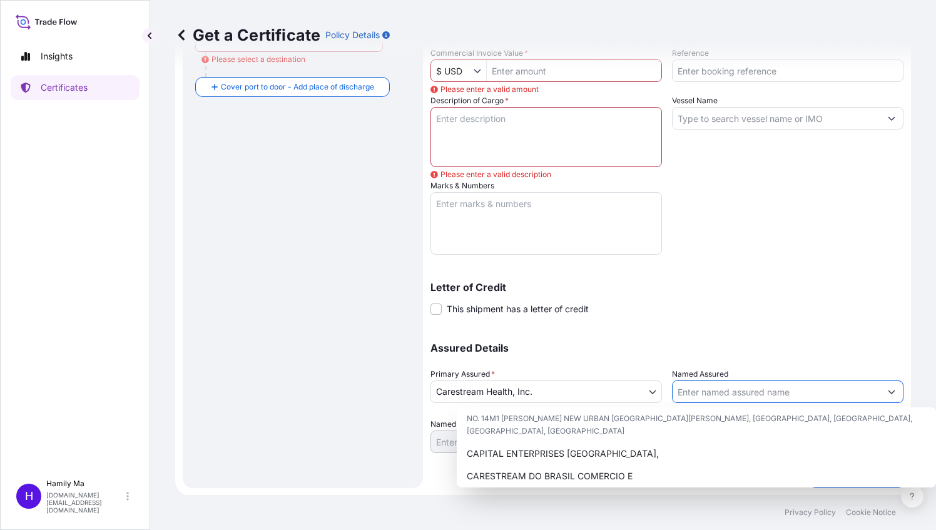
scroll to position [330, 0]
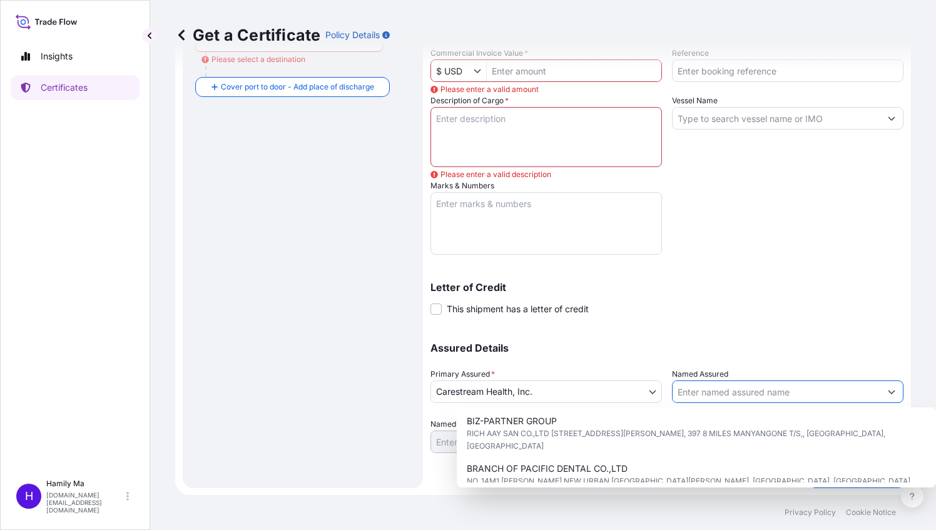
click at [566, 390] on body "Insights Certificates H Hamily Ma [DOMAIN_NAME][EMAIL_ADDRESS][DOMAIN_NAME] Get…" at bounding box center [468, 265] width 936 height 530
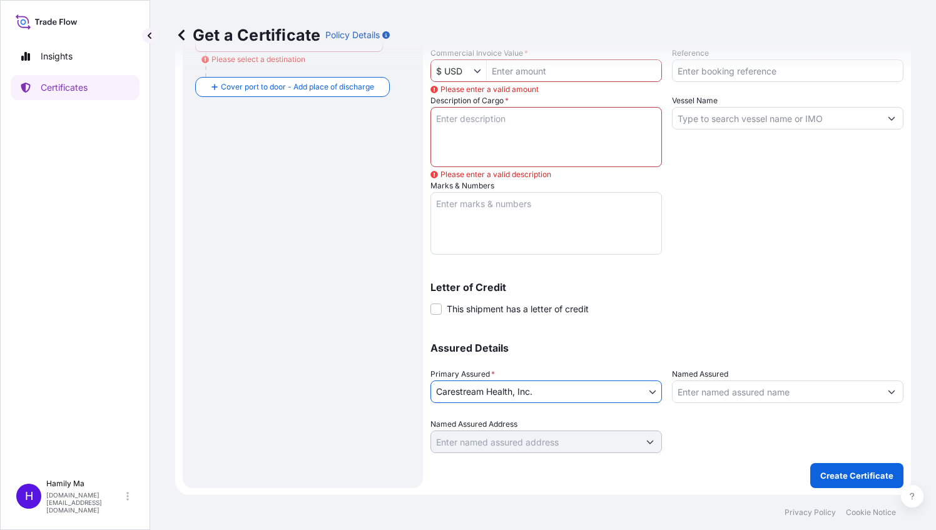
click at [554, 393] on body "Insights Certificates H Hamily Ma [DOMAIN_NAME][EMAIL_ADDRESS][DOMAIN_NAME] Get…" at bounding box center [468, 265] width 936 height 530
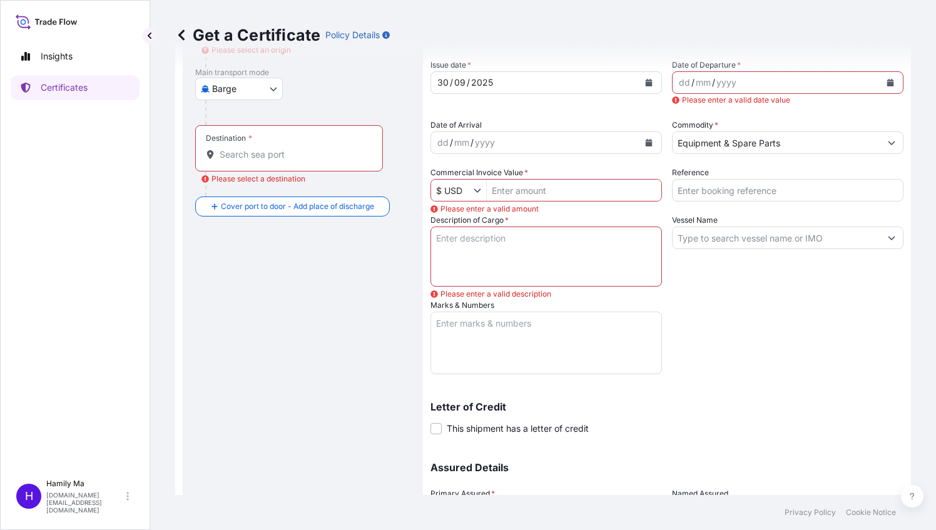
scroll to position [36, 0]
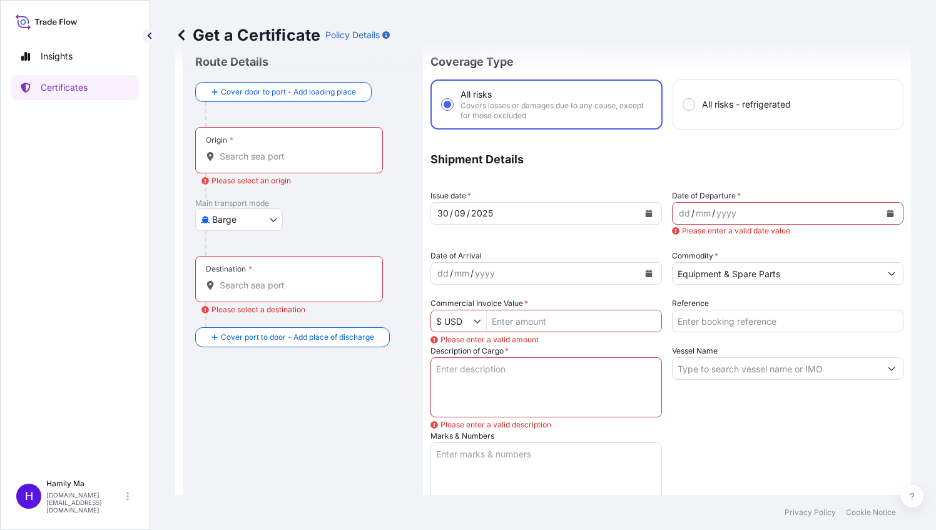
click at [246, 155] on input "Origin * Please select an origin" at bounding box center [294, 156] width 148 height 13
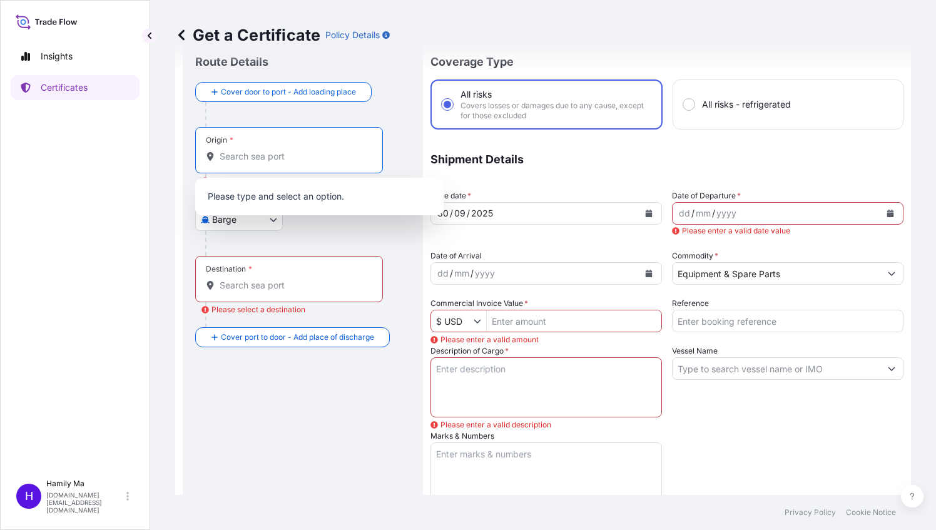
click at [224, 155] on input "Origin * Please select an origin" at bounding box center [294, 156] width 148 height 13
click at [208, 157] on icon at bounding box center [210, 156] width 7 height 9
click at [220, 157] on input "Origin * Please select an origin" at bounding box center [294, 156] width 148 height 13
click at [230, 157] on input "Origin * Please select an origin" at bounding box center [294, 156] width 148 height 13
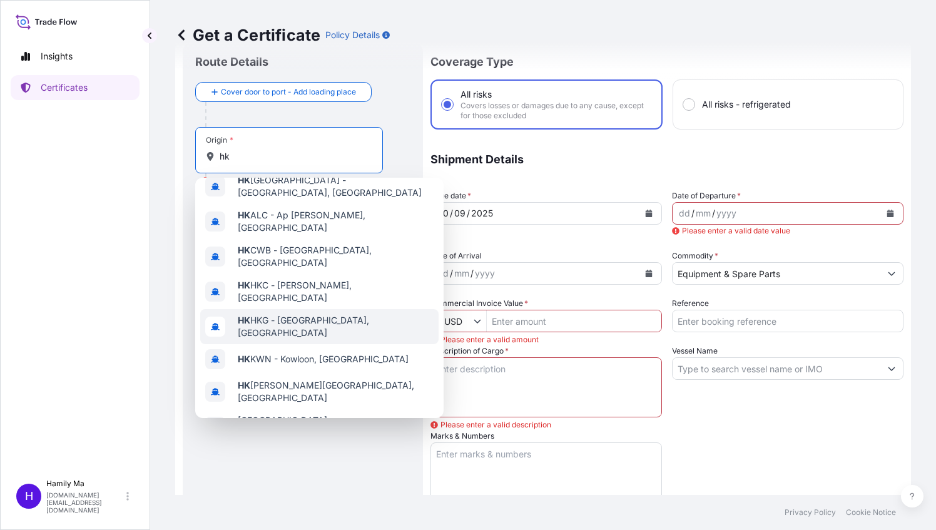
scroll to position [80, 0]
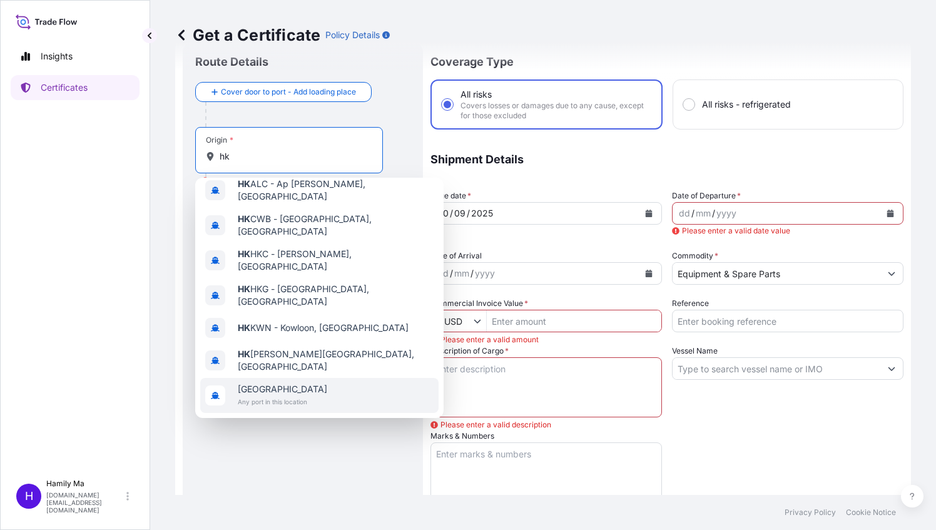
click at [285, 383] on span "[GEOGRAPHIC_DATA]" at bounding box center [282, 389] width 89 height 13
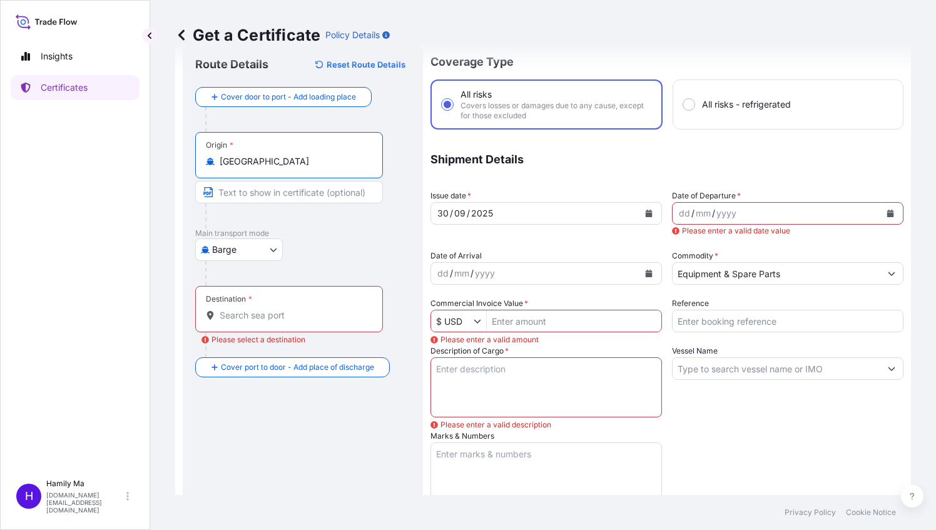
type input "[GEOGRAPHIC_DATA]"
click at [251, 247] on body "Insights Certificates H Hamily Ma [DOMAIN_NAME][EMAIL_ADDRESS][DOMAIN_NAME] Get…" at bounding box center [468, 265] width 936 height 530
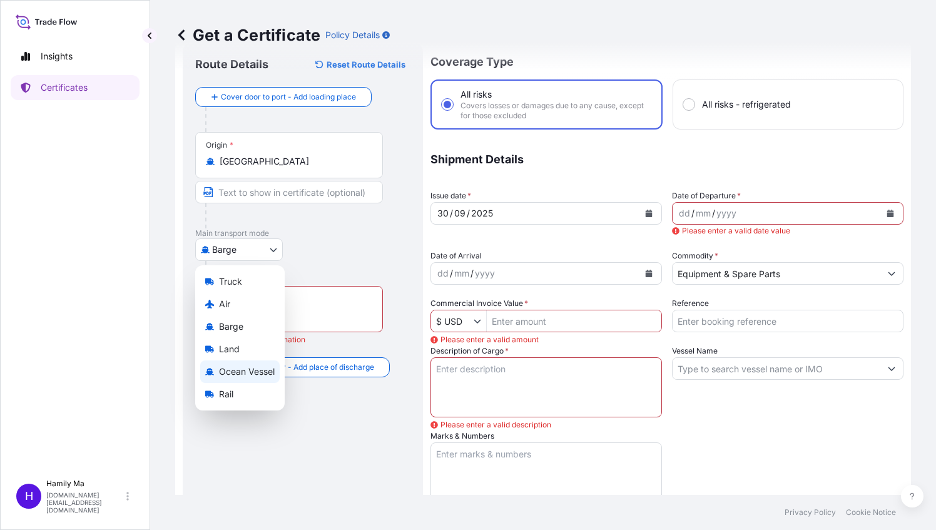
click at [243, 374] on span "Ocean Vessel" at bounding box center [247, 371] width 56 height 13
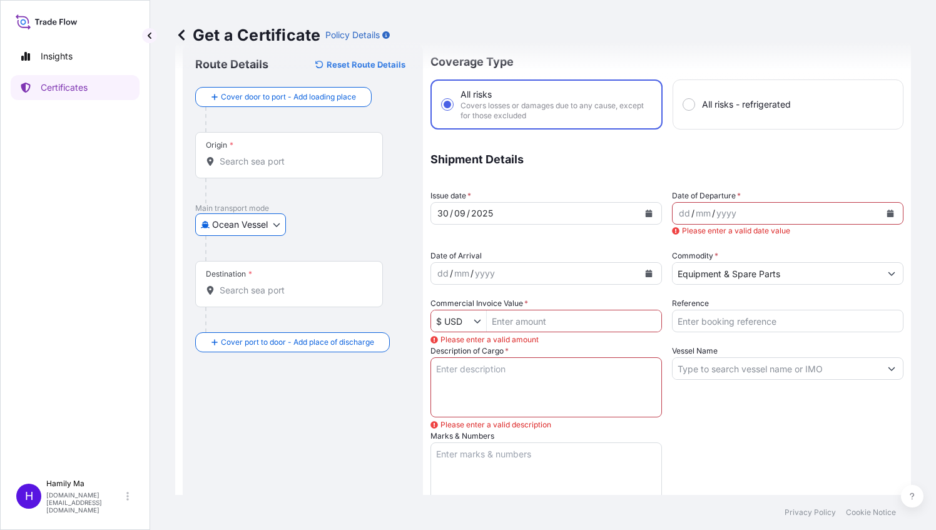
click at [280, 226] on body "Insights Certificates H Hamily Ma [DOMAIN_NAME][EMAIL_ADDRESS][DOMAIN_NAME] Get…" at bounding box center [468, 265] width 936 height 530
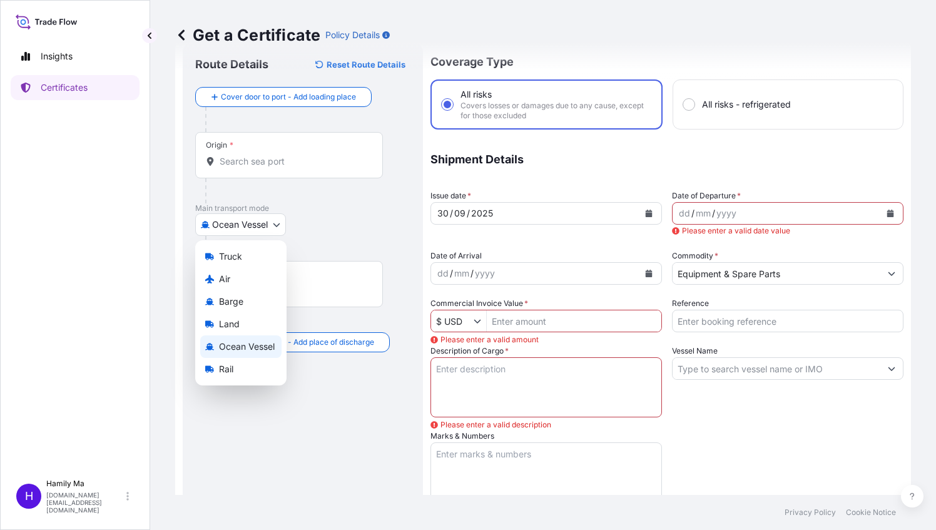
click at [220, 348] on span "Ocean Vessel" at bounding box center [247, 346] width 56 height 13
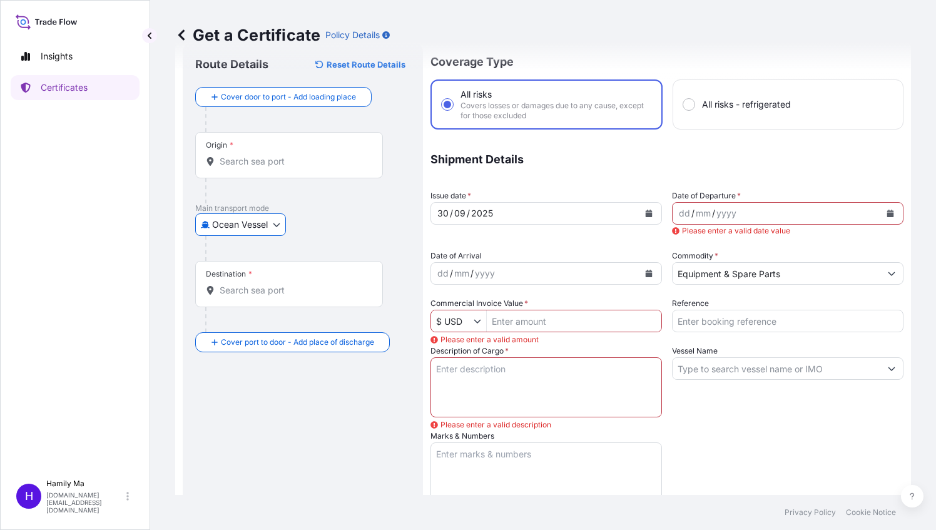
click at [245, 290] on input "Destination *" at bounding box center [294, 290] width 148 height 13
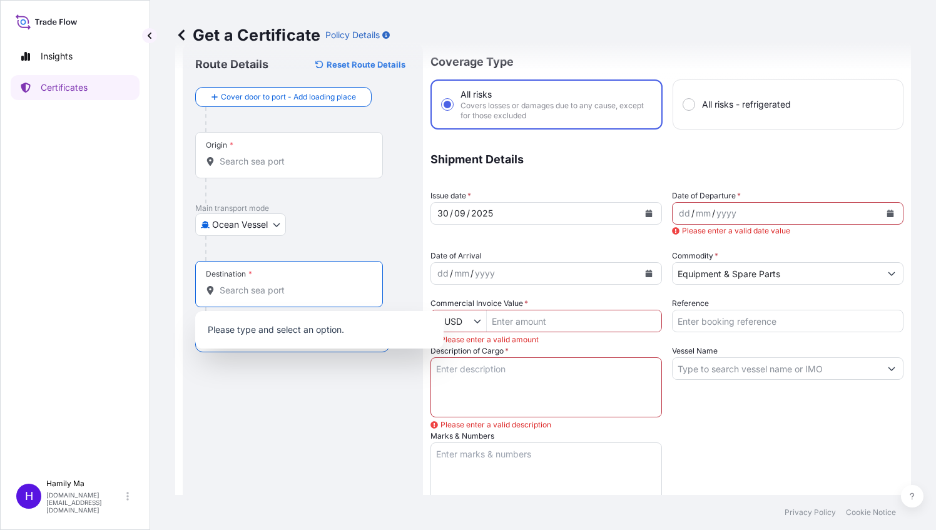
click at [216, 166] on div at bounding box center [289, 161] width 166 height 13
click at [220, 166] on input "Origin *" at bounding box center [294, 161] width 148 height 13
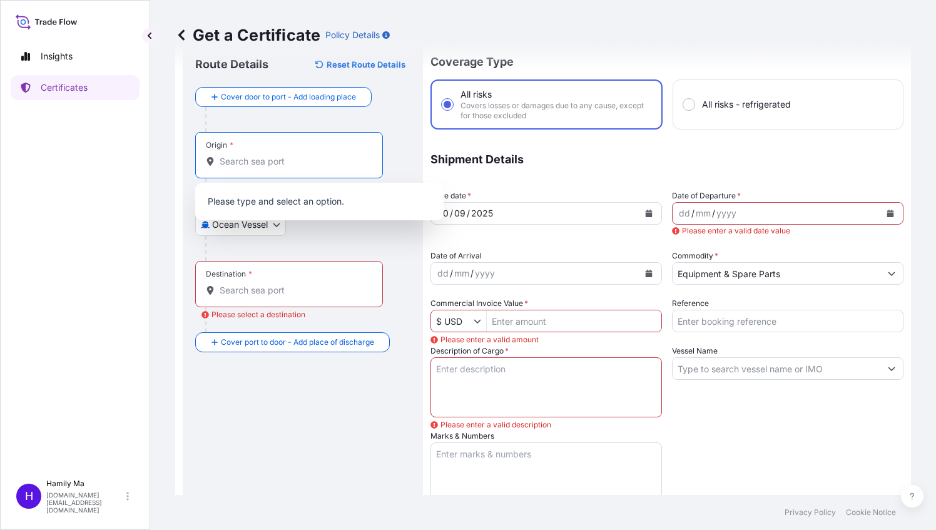
click at [237, 289] on input "Destination * Please select a destination" at bounding box center [294, 290] width 148 height 13
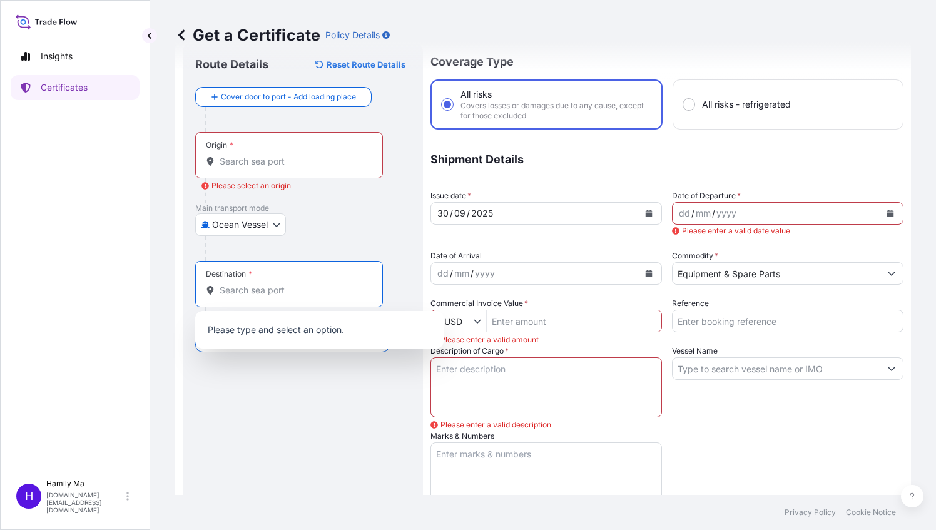
click at [370, 208] on p "Main transport mode" at bounding box center [302, 208] width 215 height 10
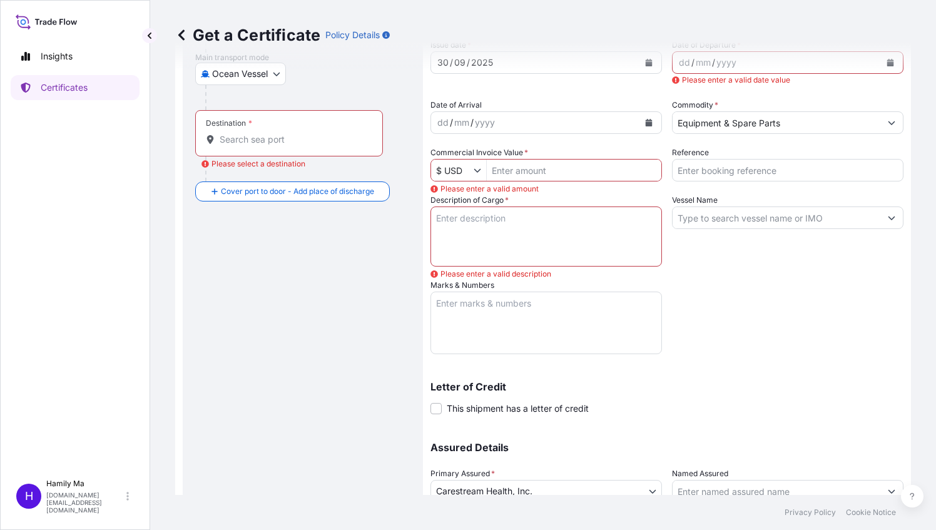
scroll to position [161, 0]
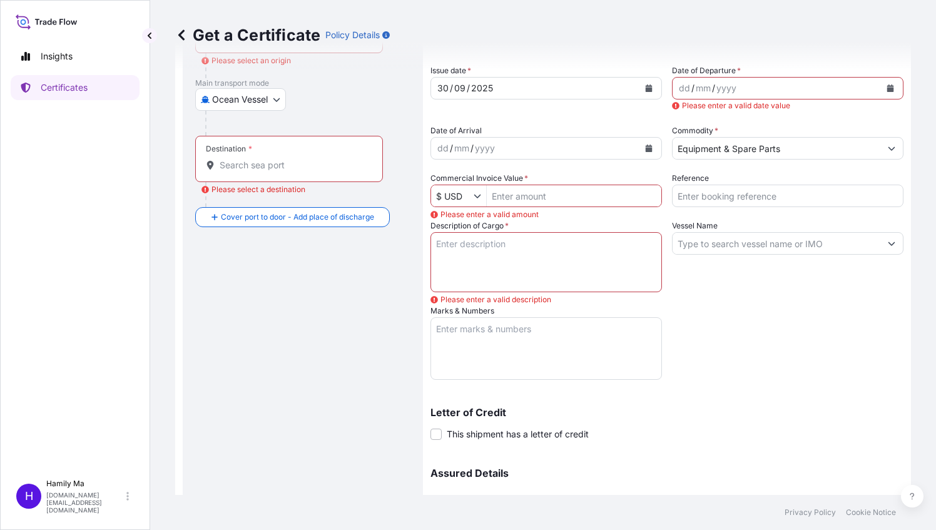
click at [278, 331] on div "Route Details Reset Route Details Cover door to port - Add loading place Place …" at bounding box center [302, 264] width 215 height 671
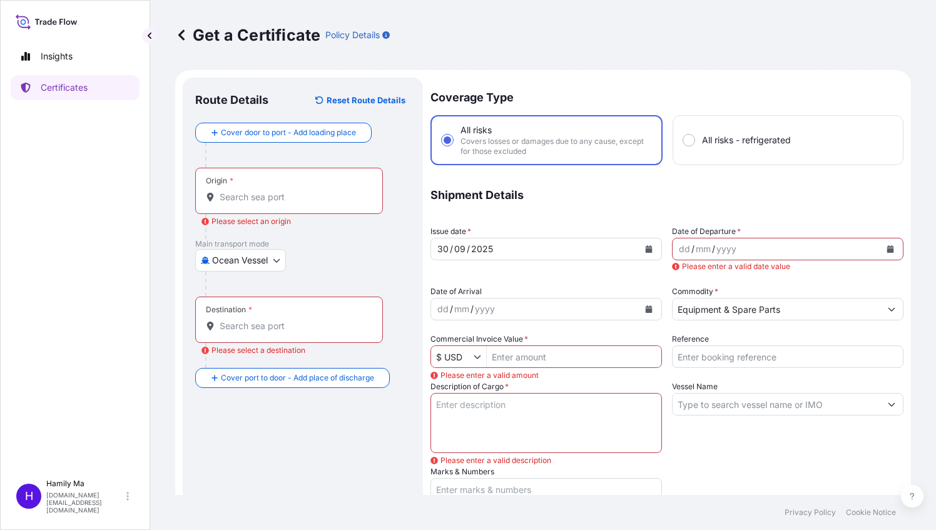
scroll to position [286, 0]
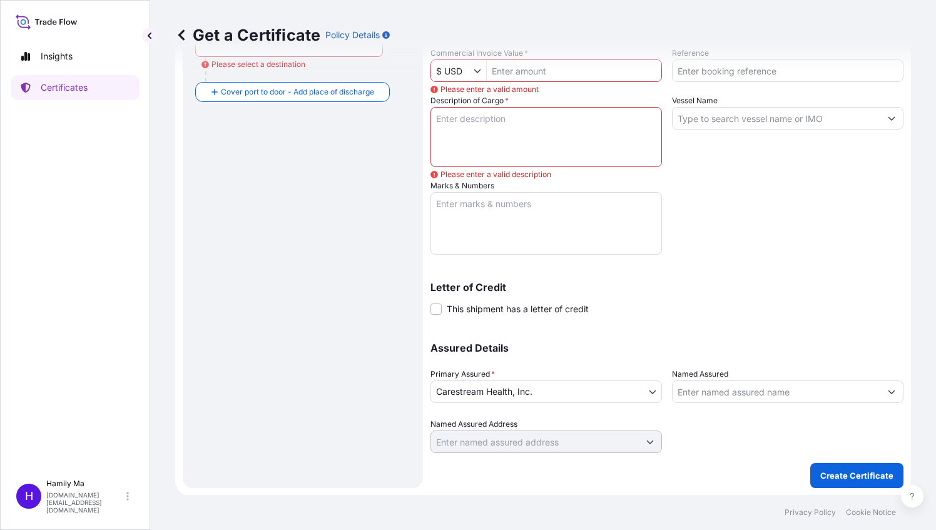
click at [185, 36] on icon at bounding box center [181, 35] width 13 height 13
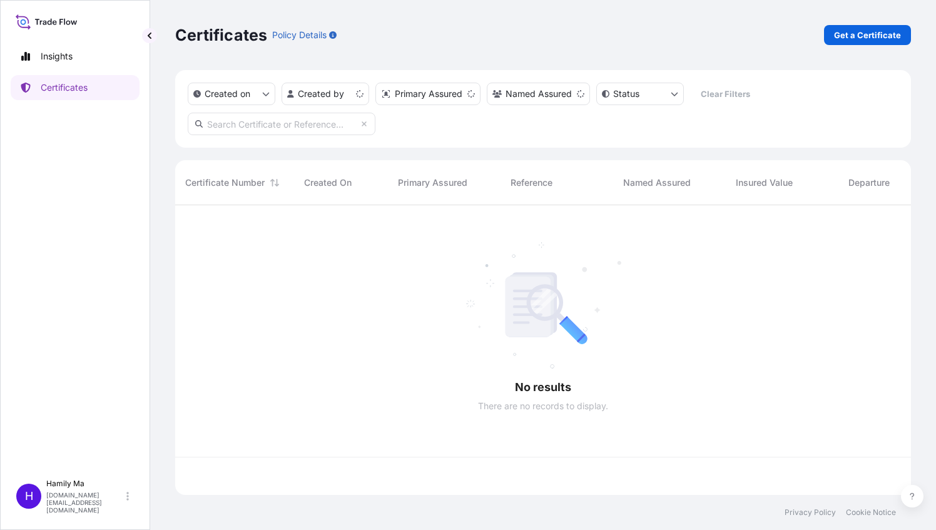
scroll to position [287, 726]
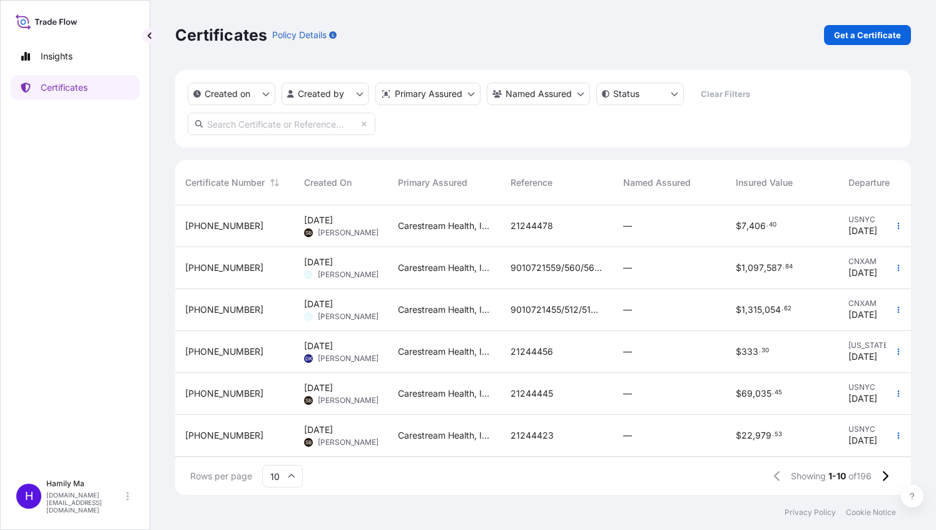
click at [327, 269] on span "[DATE] QL [PERSON_NAME]" at bounding box center [341, 268] width 74 height 24
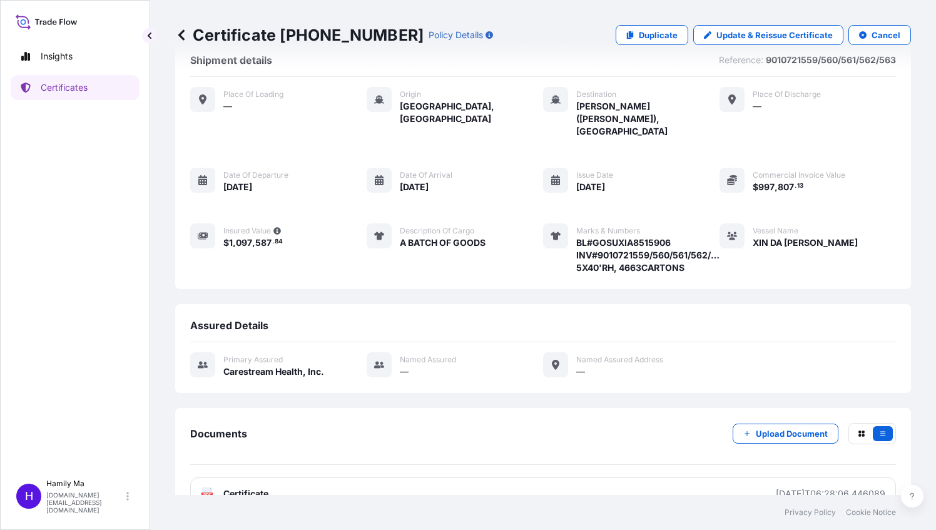
scroll to position [46, 0]
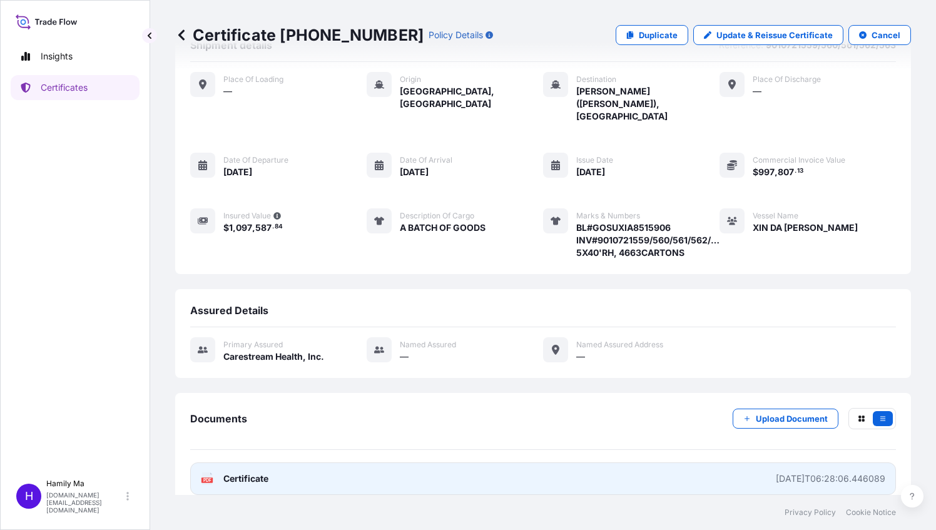
click at [246, 472] on span "Certificate" at bounding box center [245, 478] width 45 height 13
